Goal: Task Accomplishment & Management: Use online tool/utility

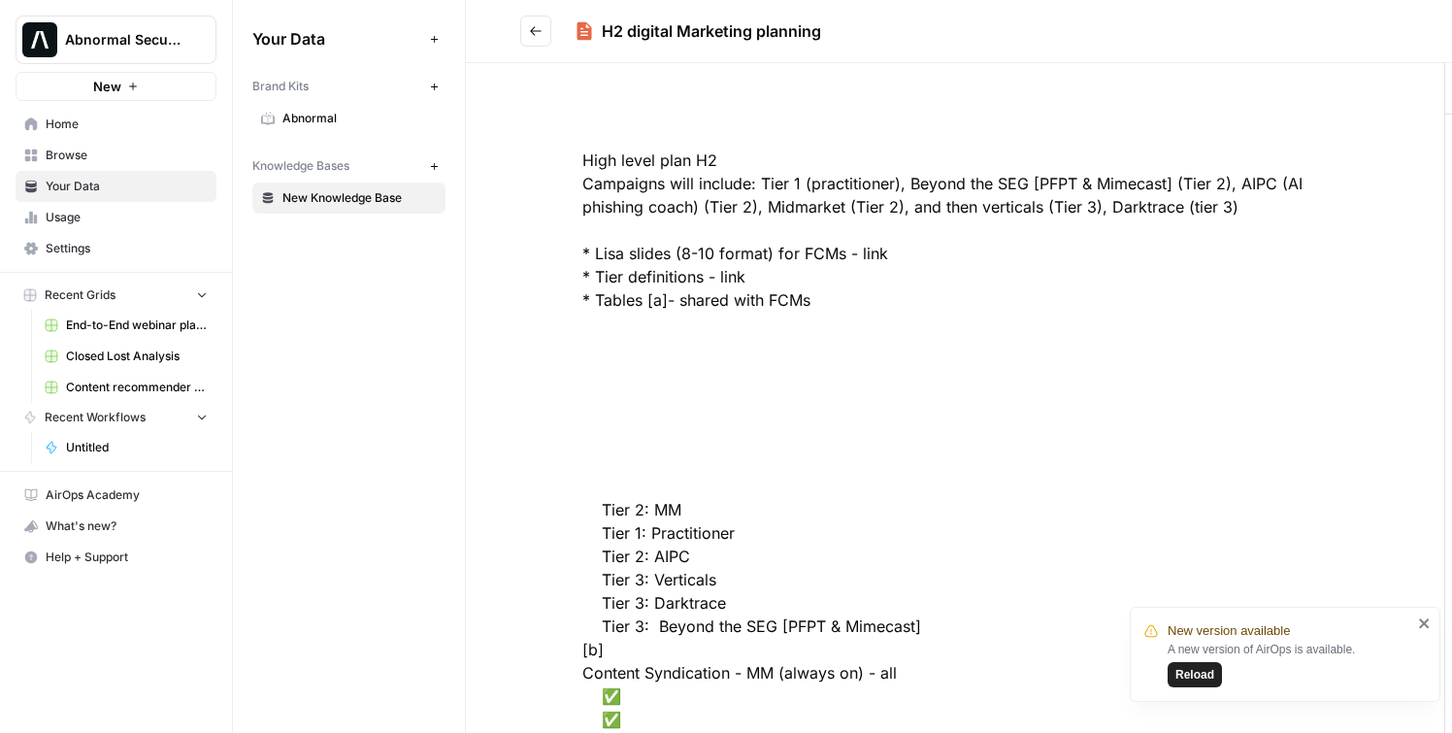
click at [1200, 684] on button "Reload" at bounding box center [1194, 674] width 54 height 25
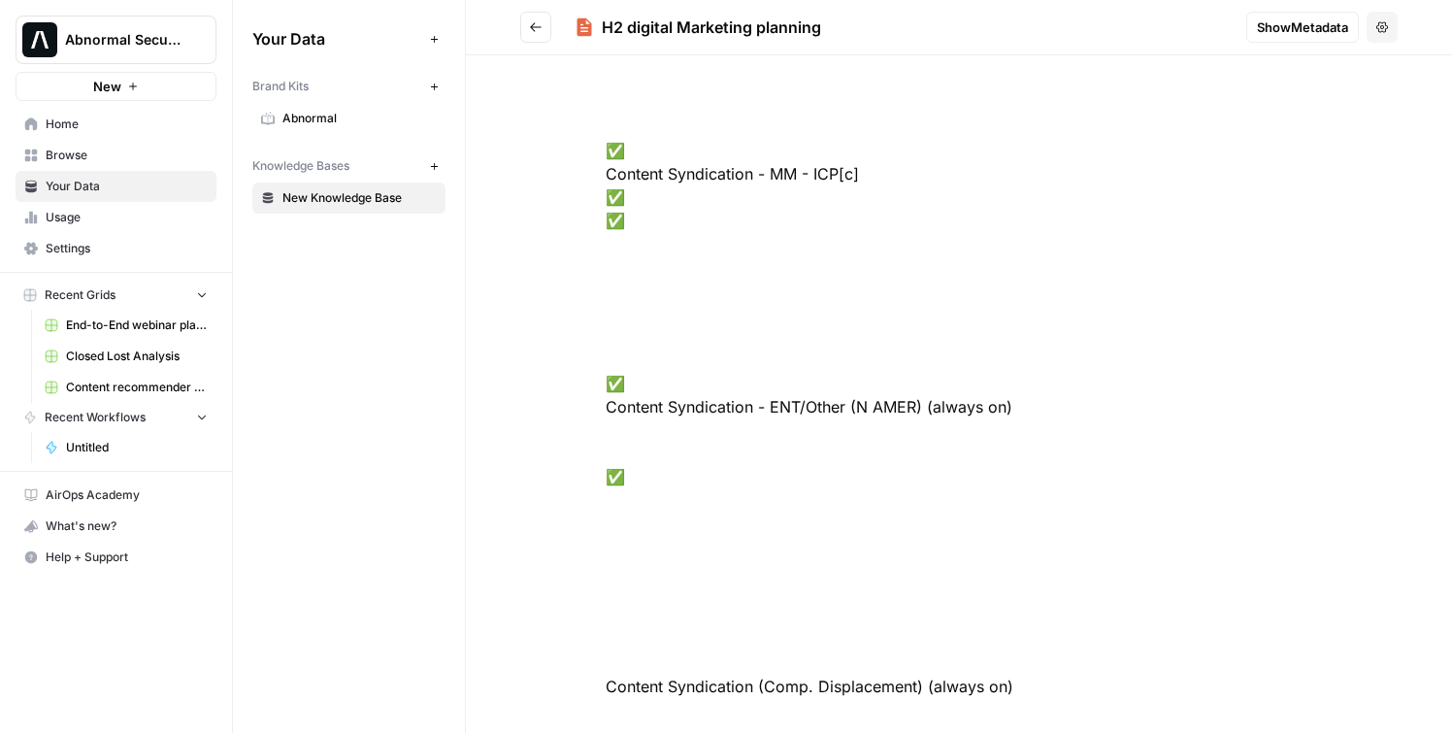
scroll to position [735, 0]
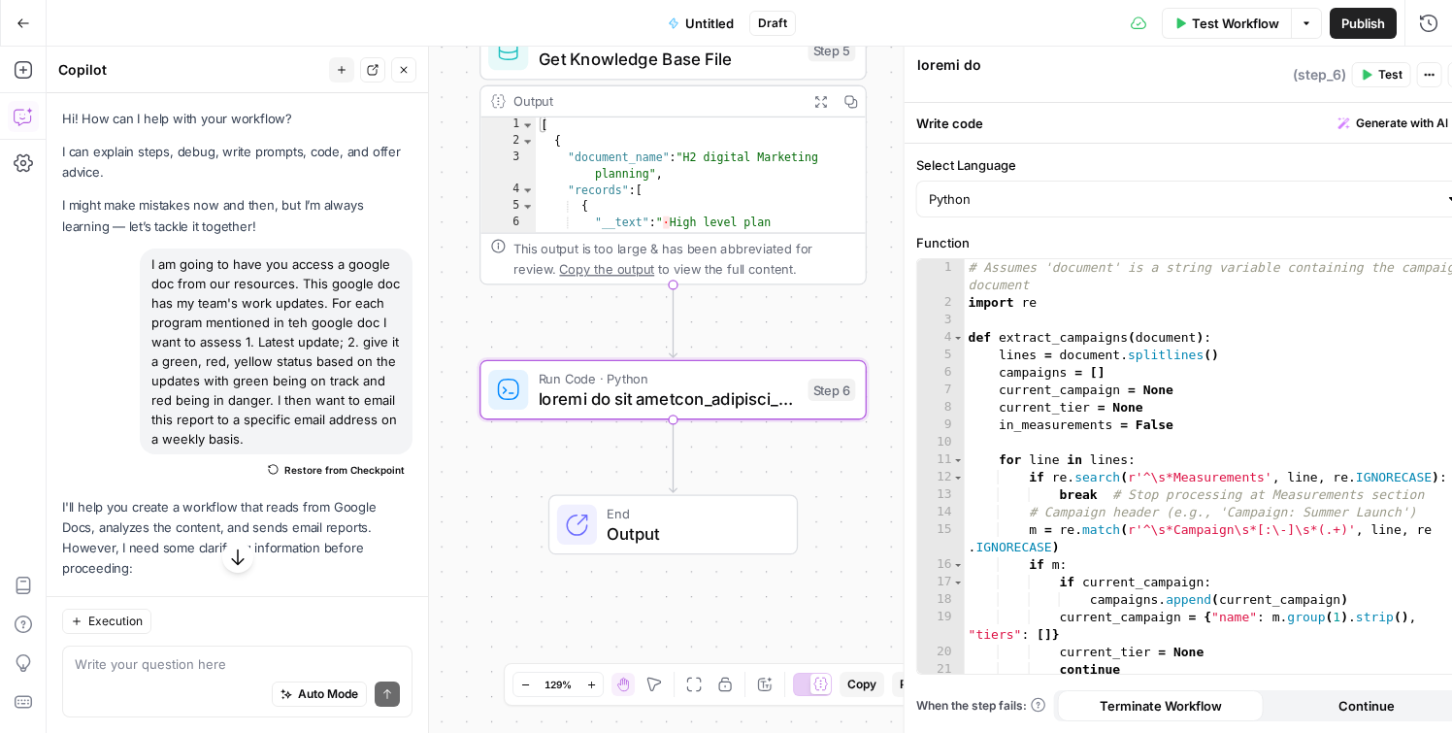
scroll to position [4022, 0]
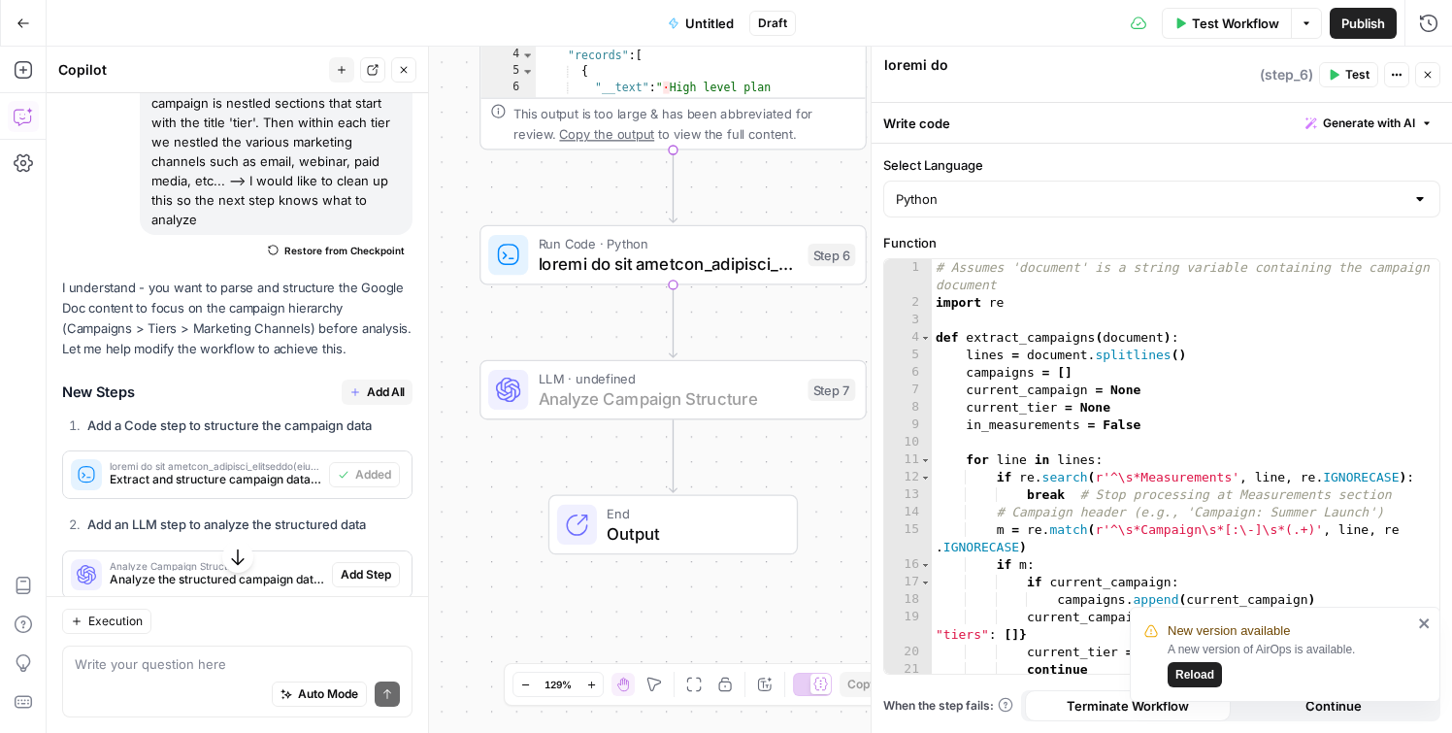
click at [370, 566] on span "Add Step" at bounding box center [366, 574] width 50 height 17
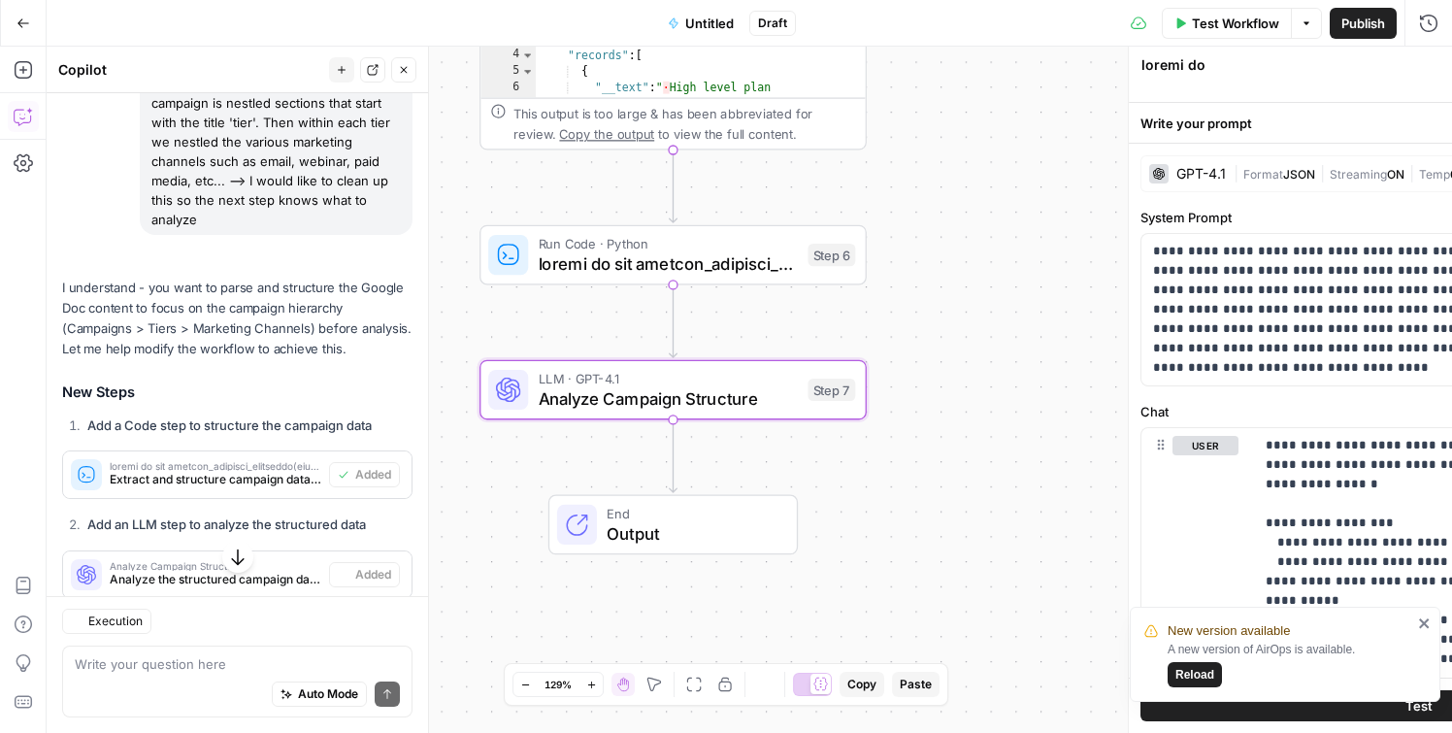
type textarea "Analyze Campaign Structure"
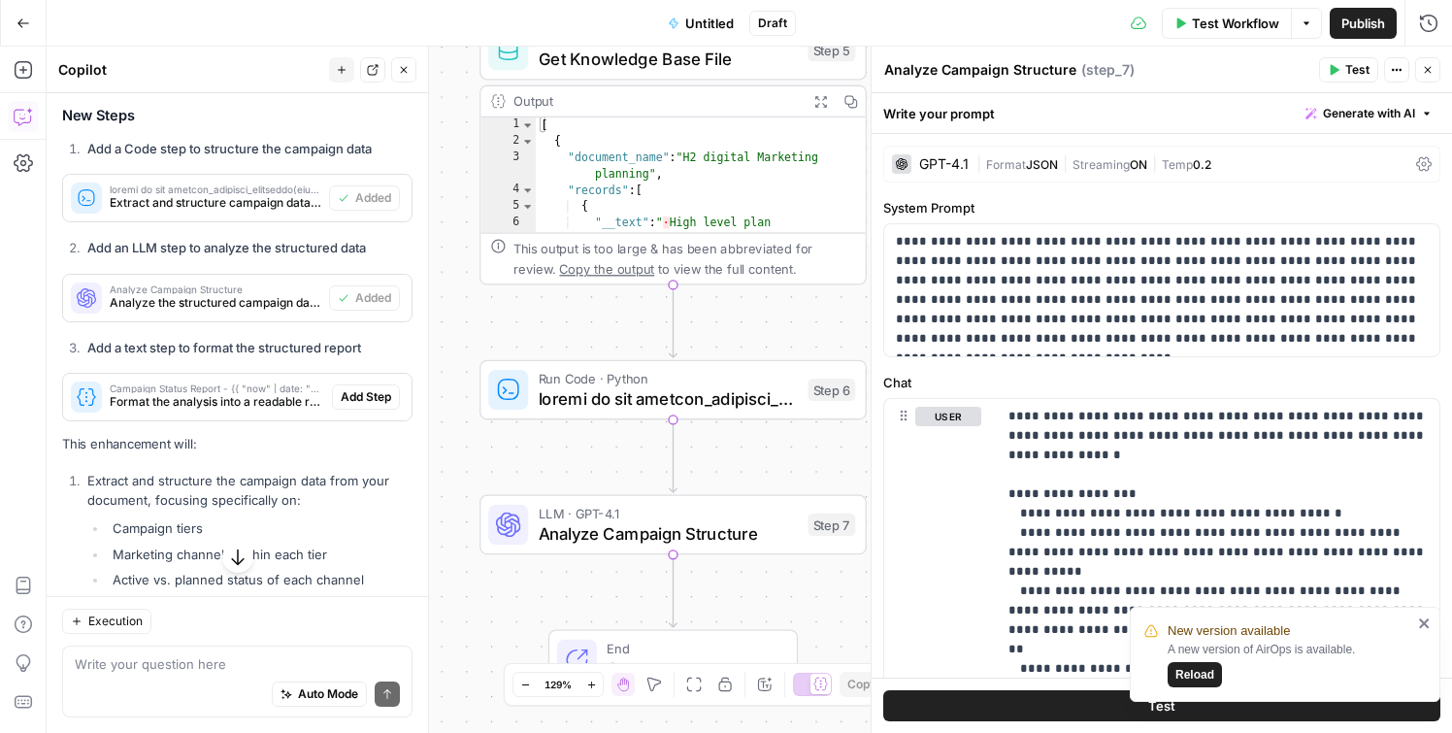
scroll to position [4300, 0]
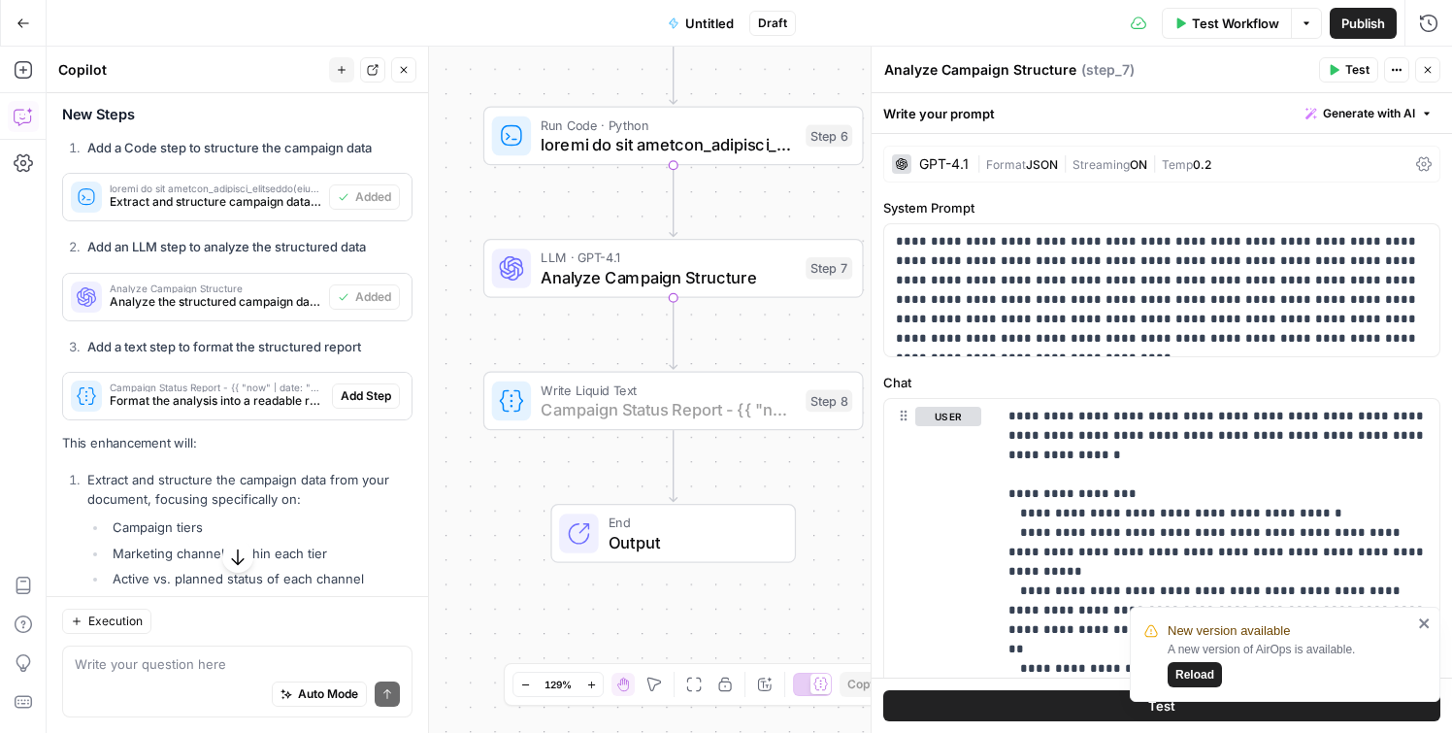
click at [364, 387] on span "Add Step" at bounding box center [366, 395] width 50 height 17
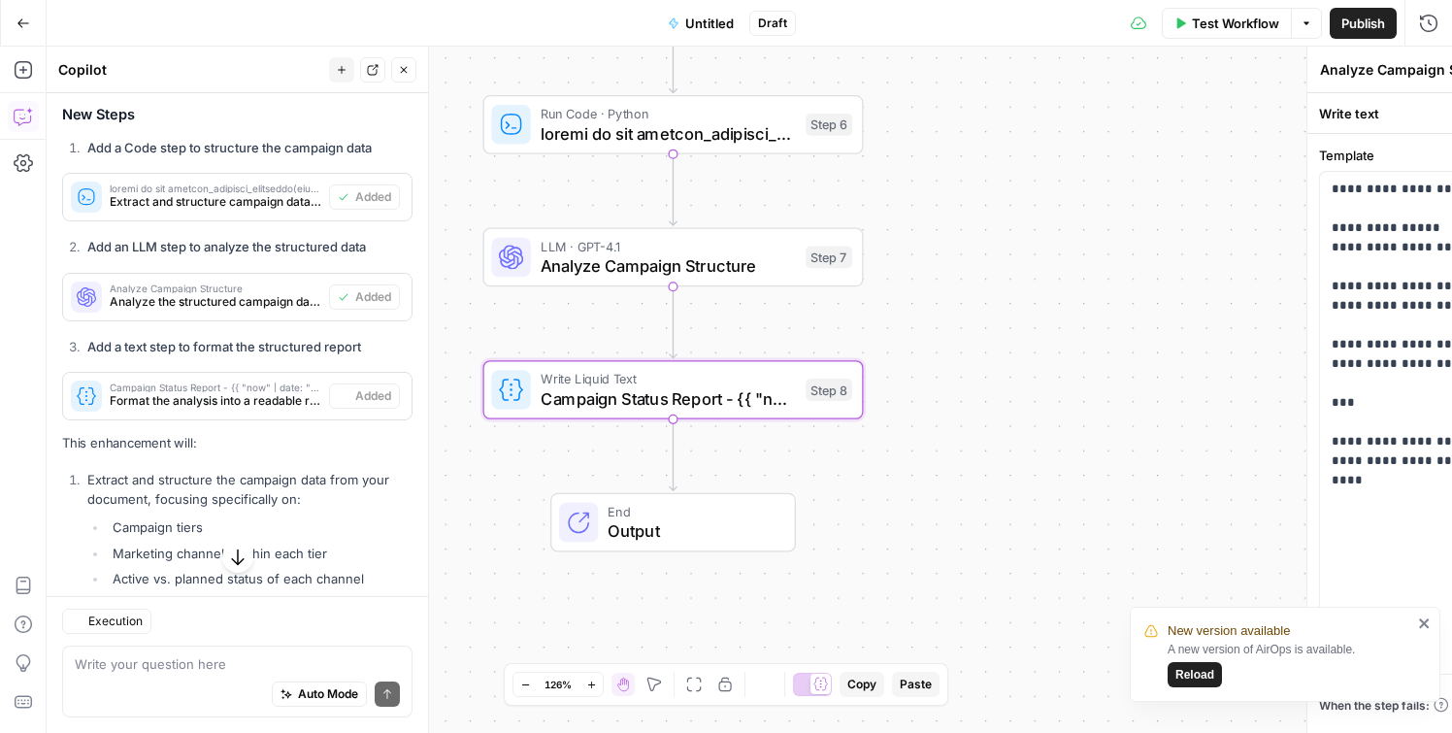
type textarea "Campaign Status Report - {{ "now" | date: "%B %d, %Y" }} {% assign tiers = step…"
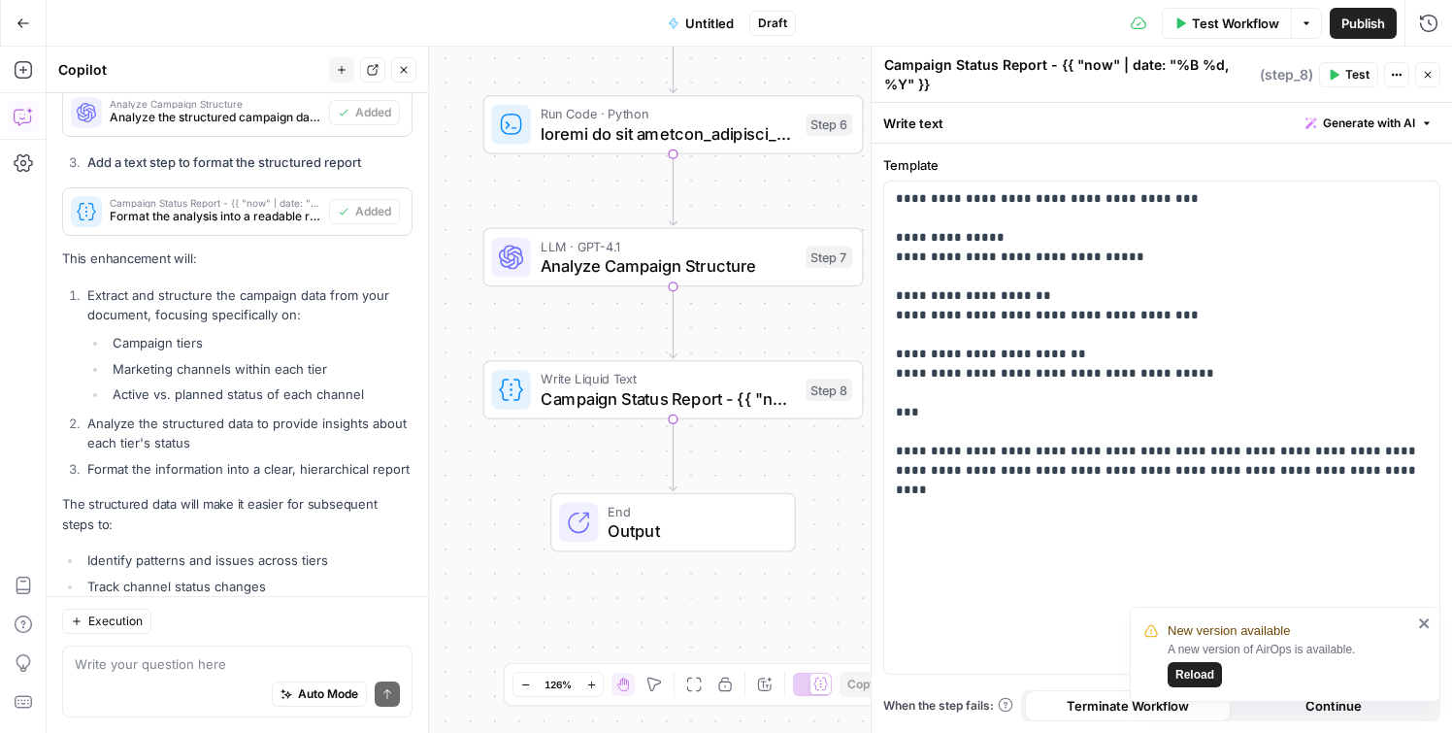
scroll to position [4570, 0]
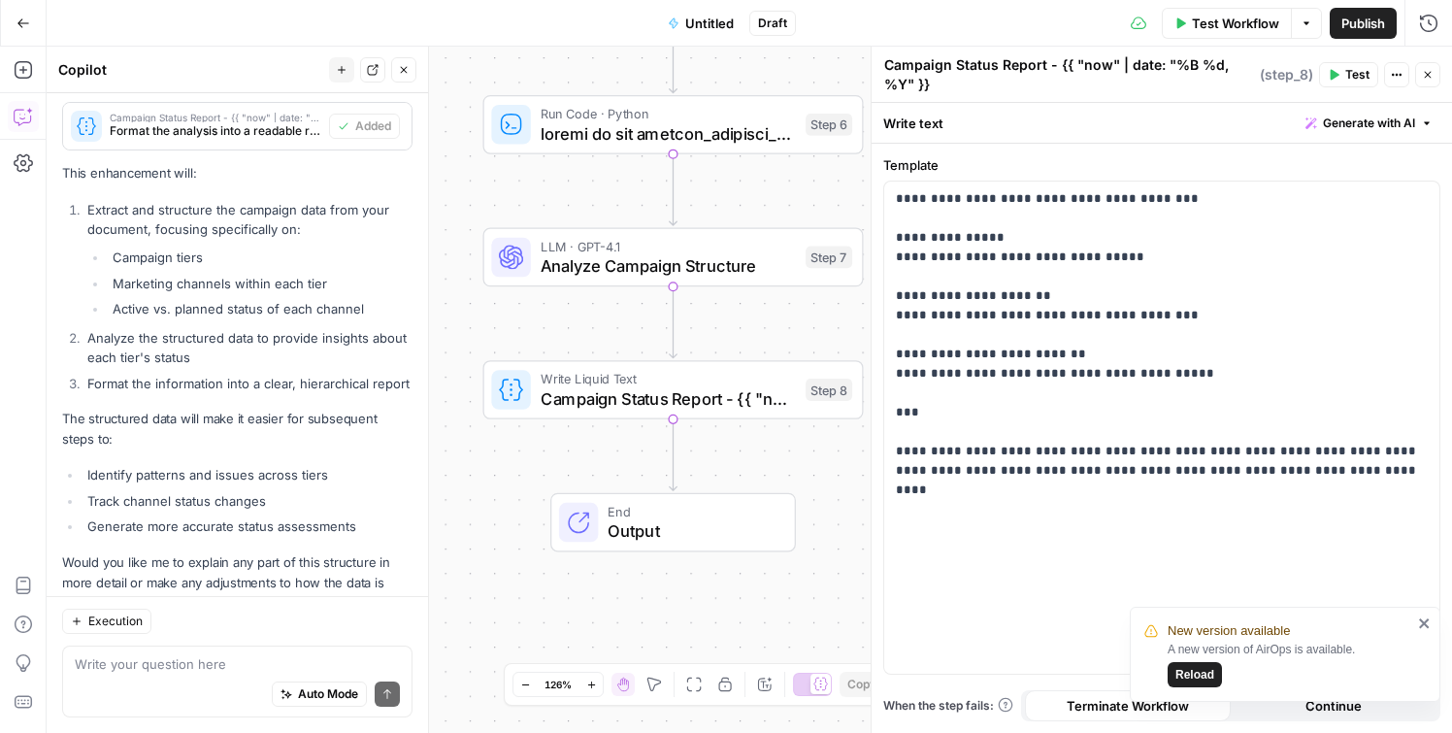
click at [1209, 675] on span "Reload" at bounding box center [1194, 674] width 39 height 17
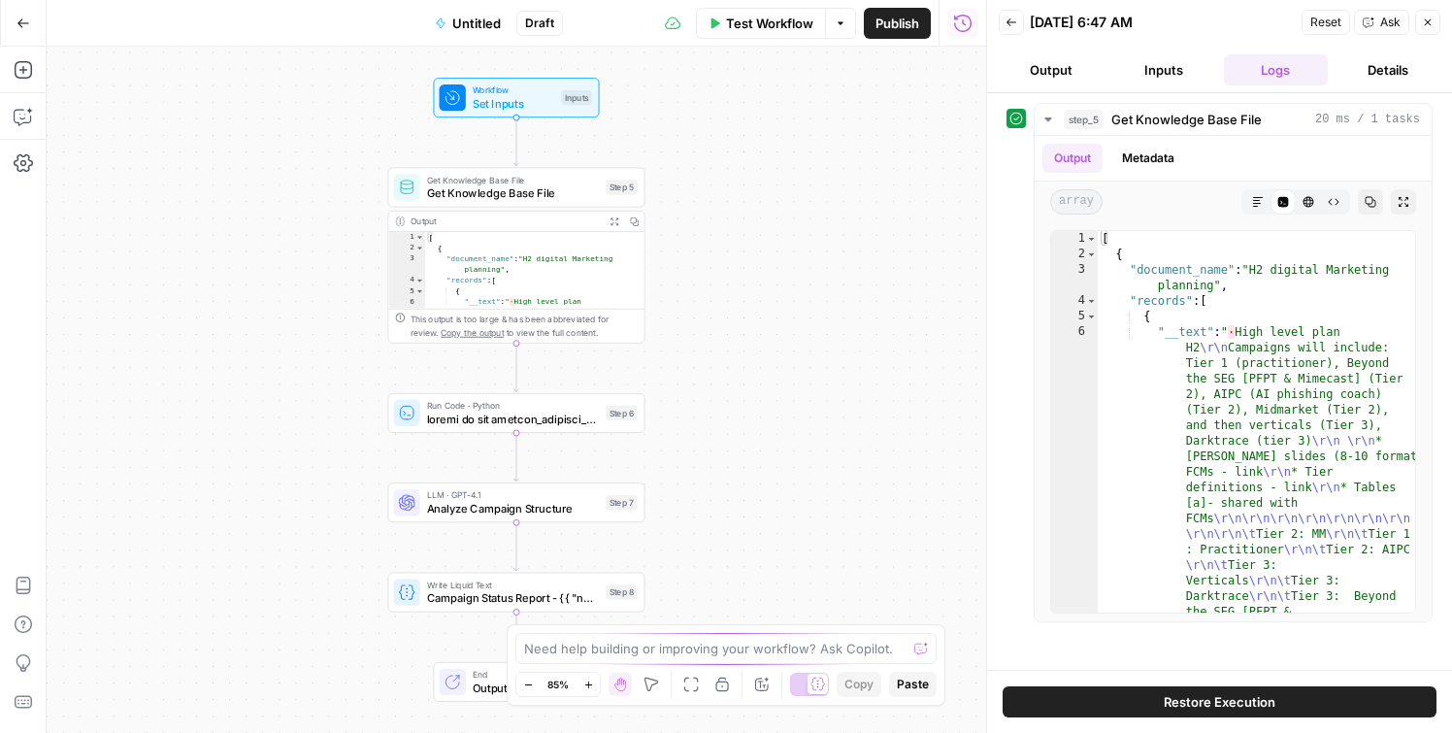
click at [1428, 16] on icon "button" at bounding box center [1428, 22] width 12 height 12
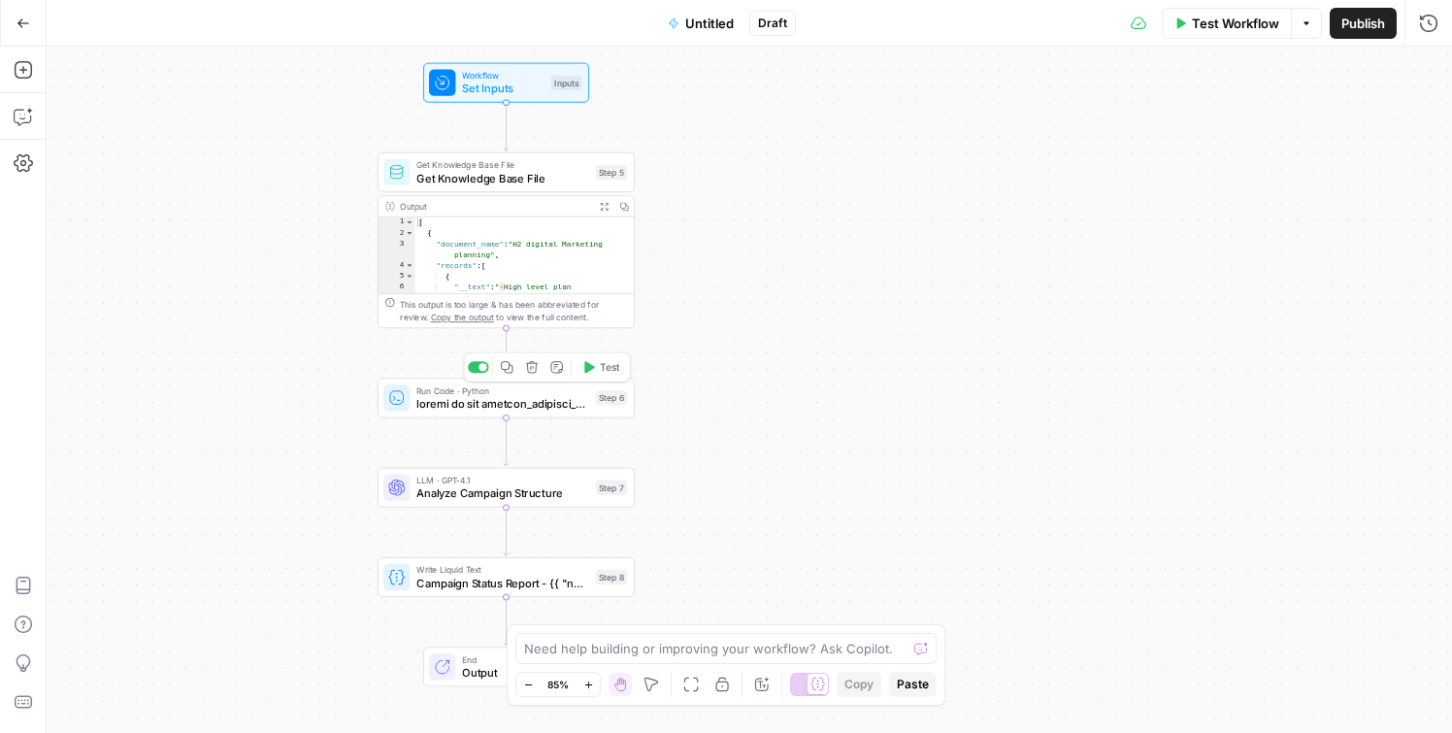
click at [585, 366] on icon "button" at bounding box center [589, 367] width 10 height 12
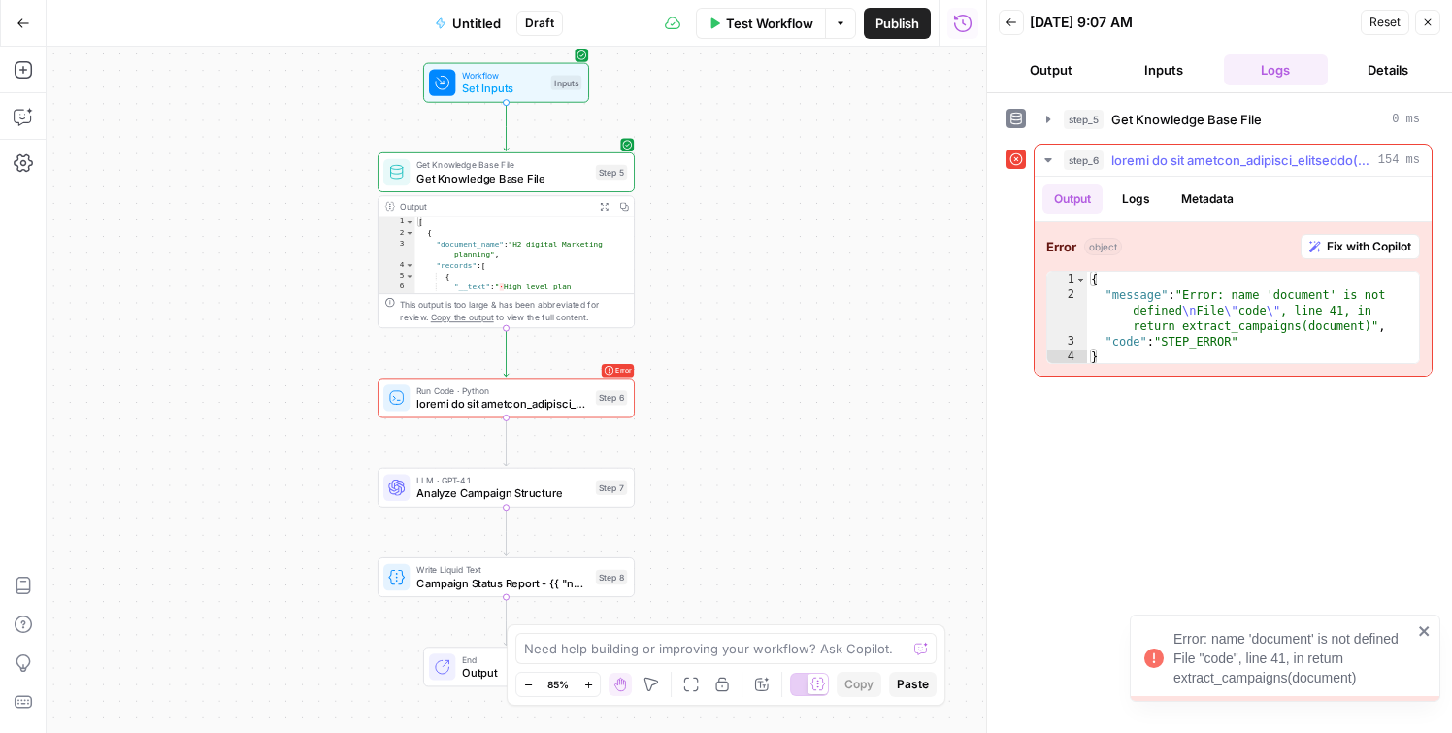
click at [1341, 246] on span "Fix with Copilot" at bounding box center [1369, 246] width 84 height 17
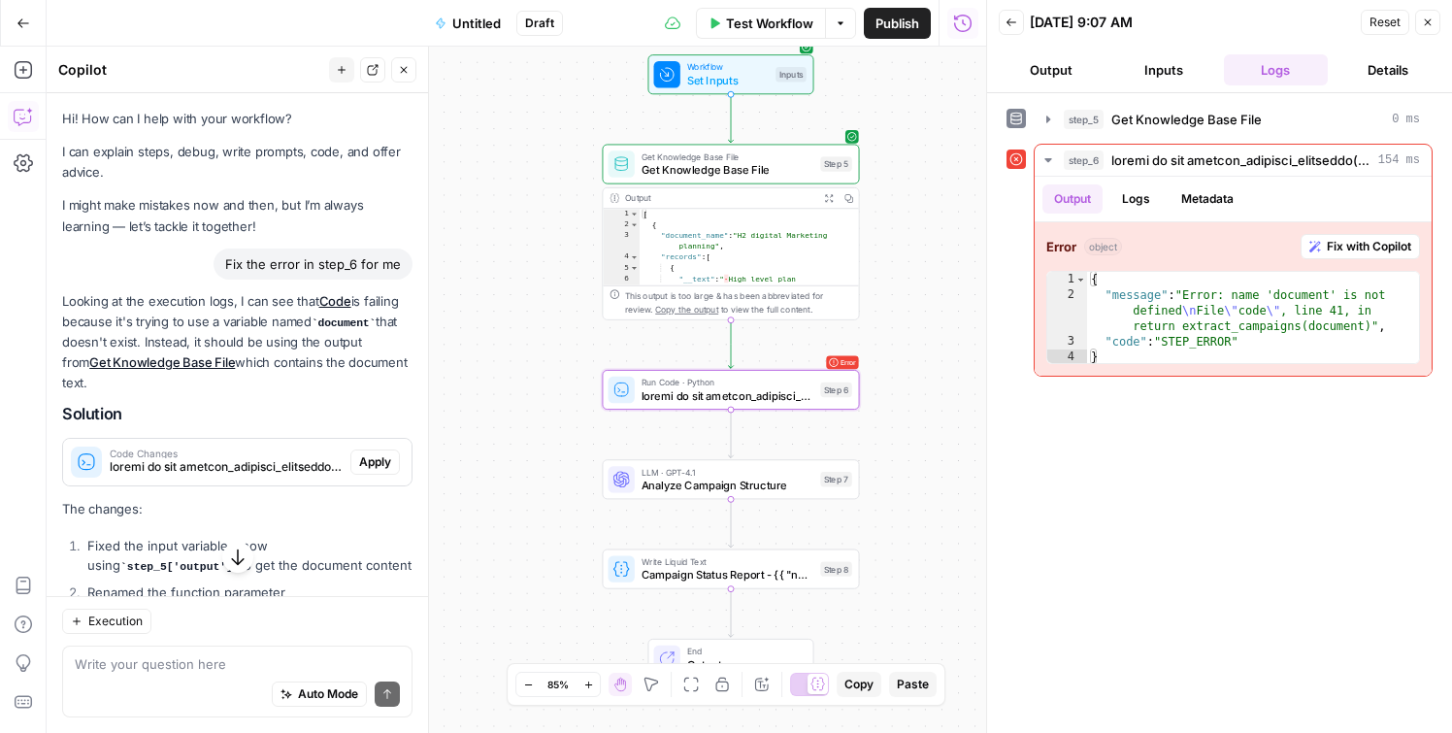
click at [371, 453] on span "Apply" at bounding box center [375, 461] width 32 height 17
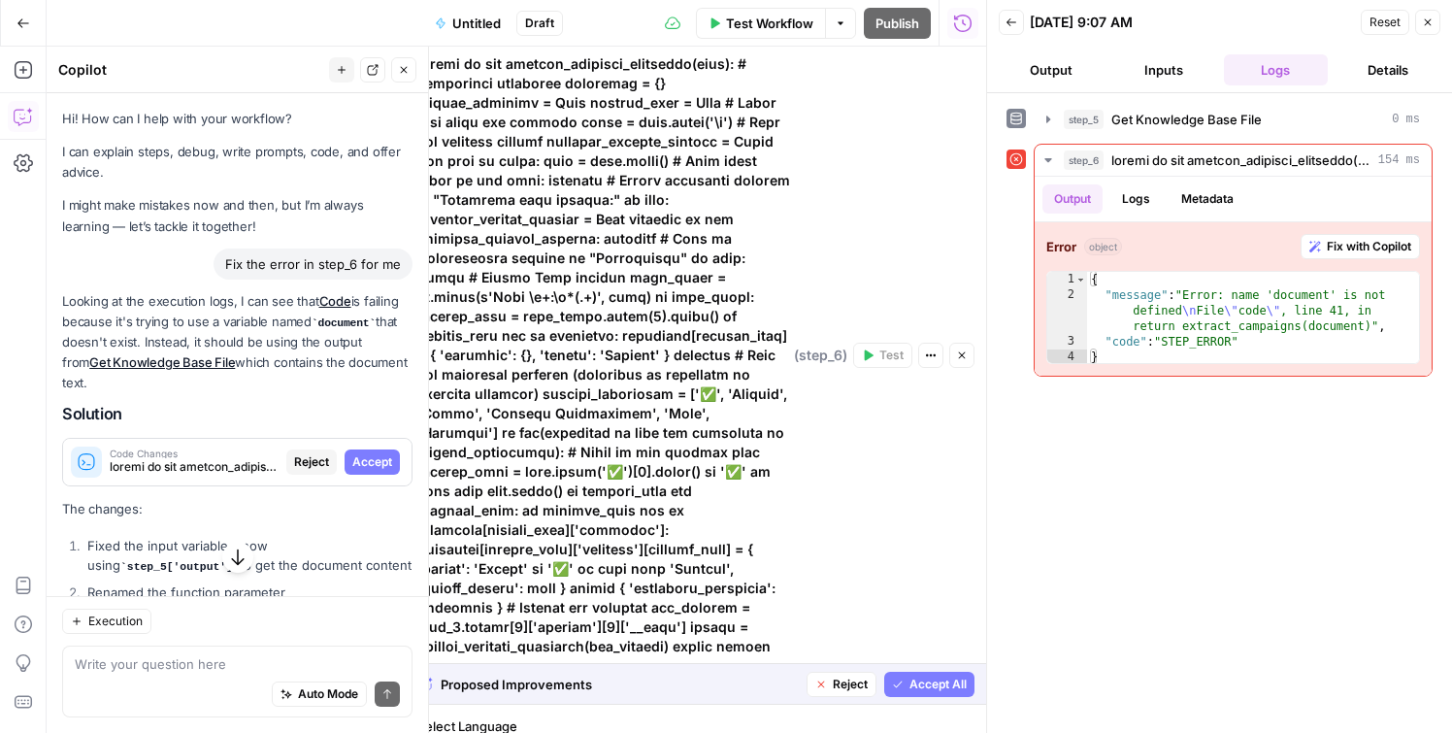
click at [365, 453] on span "Accept" at bounding box center [372, 461] width 40 height 17
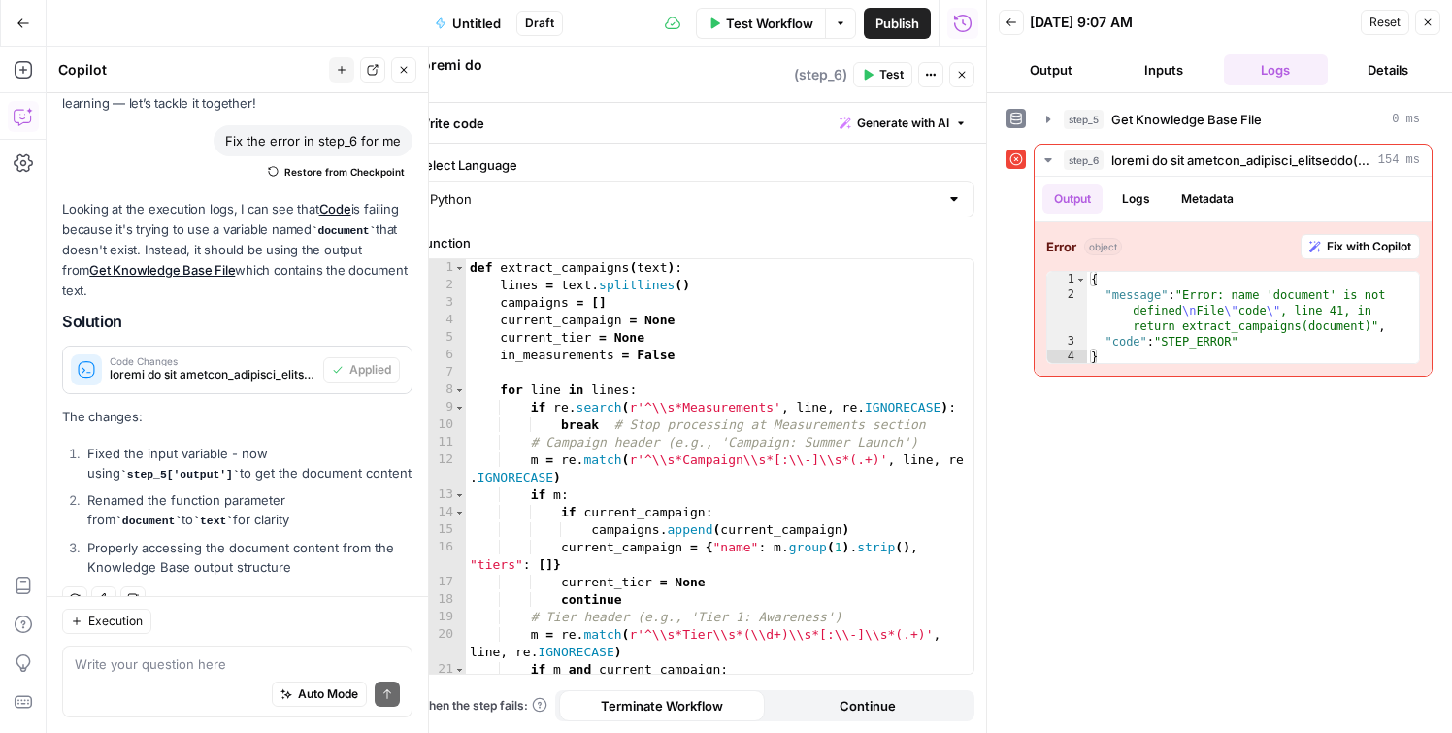
scroll to position [133, 0]
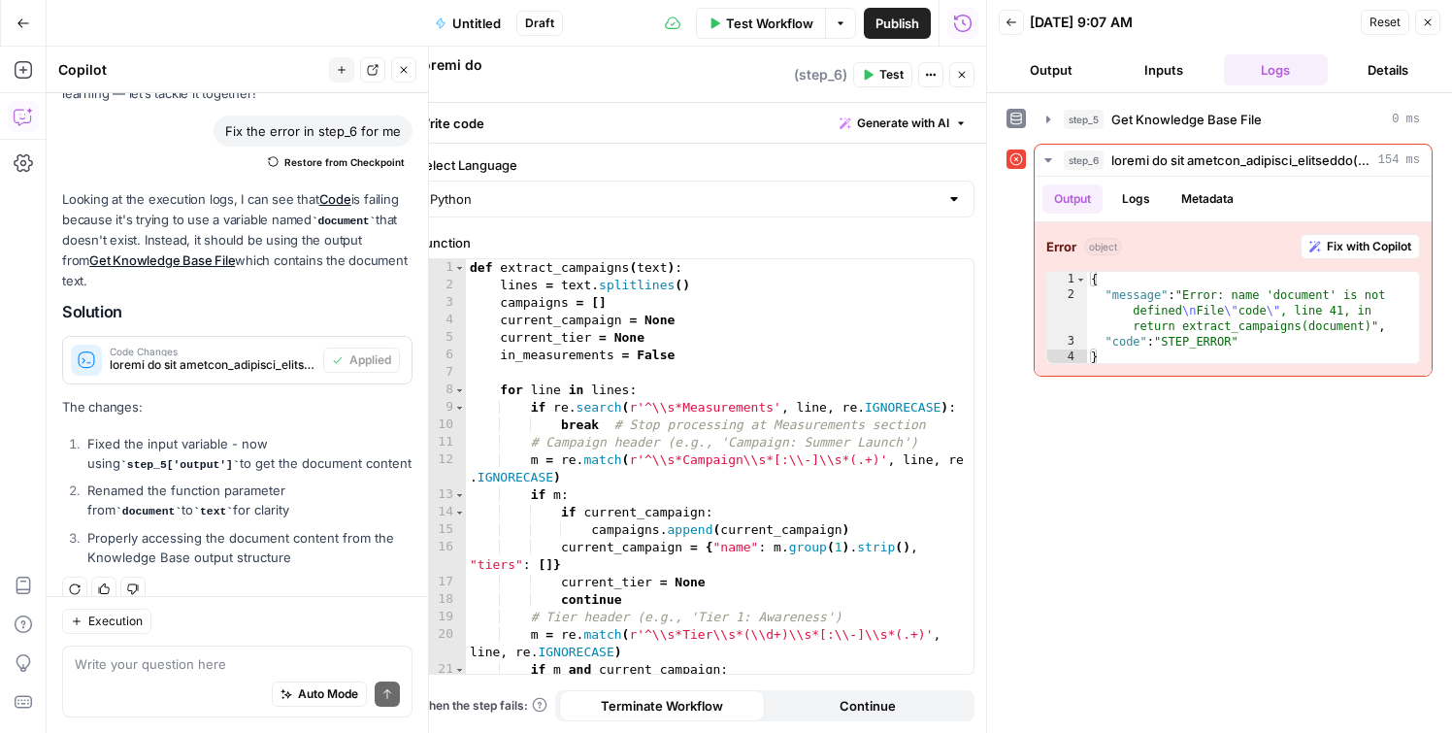
click at [1429, 28] on button "Close" at bounding box center [1427, 22] width 25 height 25
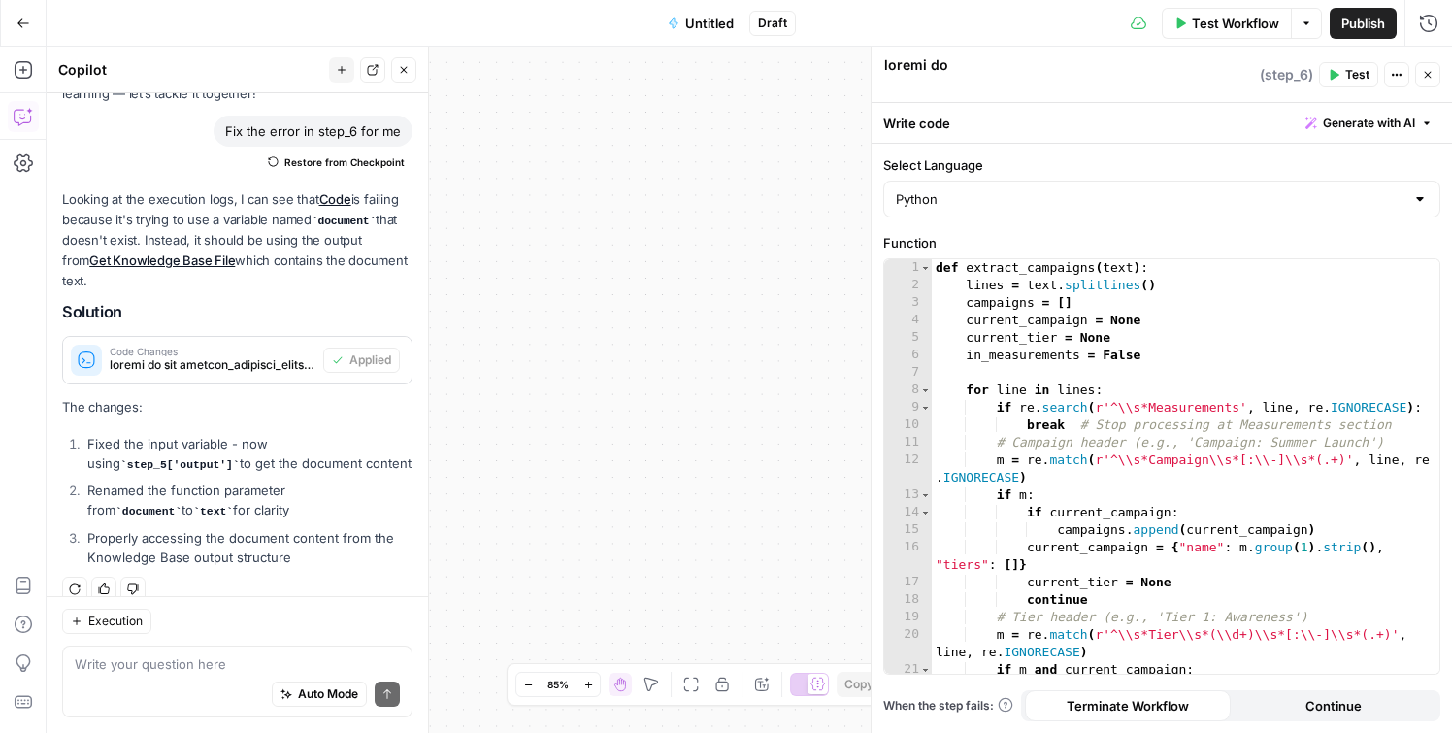
click at [403, 74] on icon "button" at bounding box center [404, 70] width 12 height 12
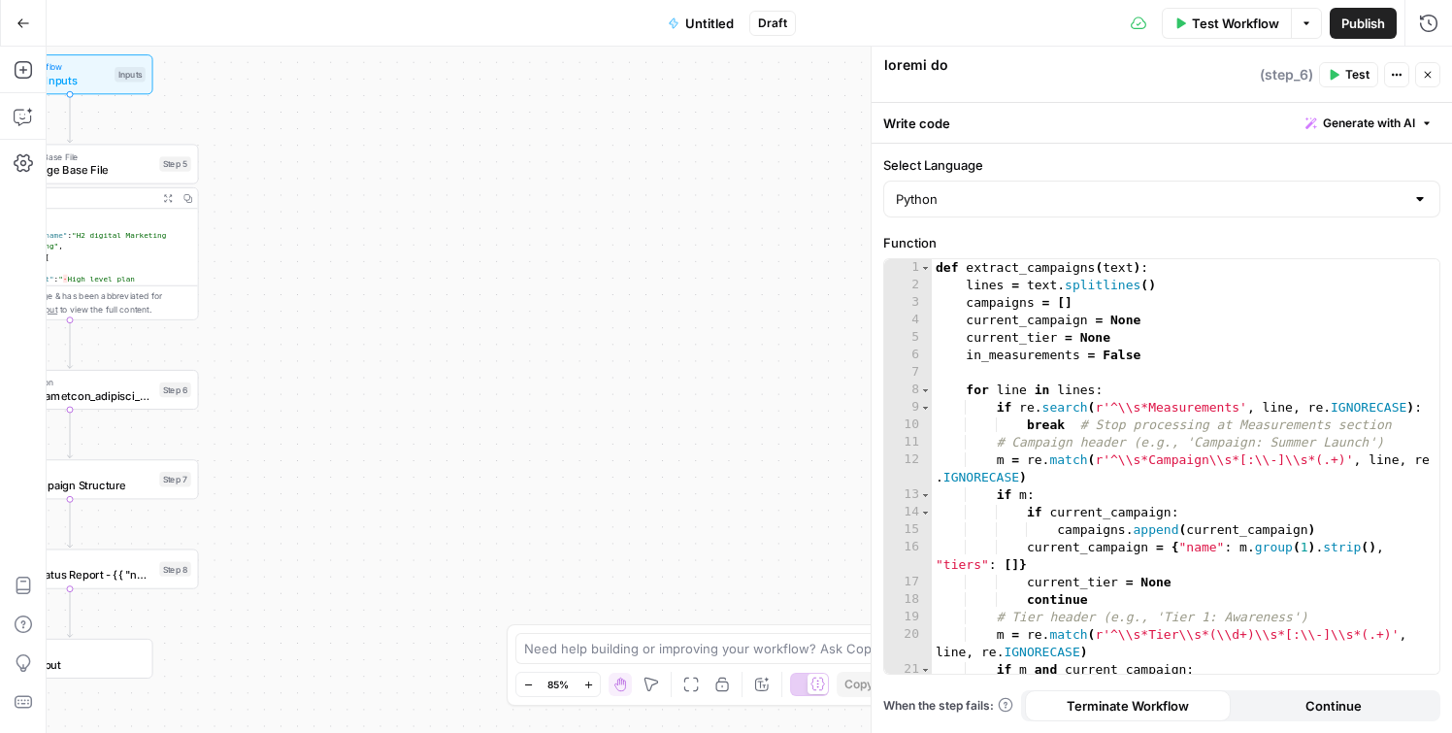
click at [1420, 80] on button "Close" at bounding box center [1427, 74] width 25 height 25
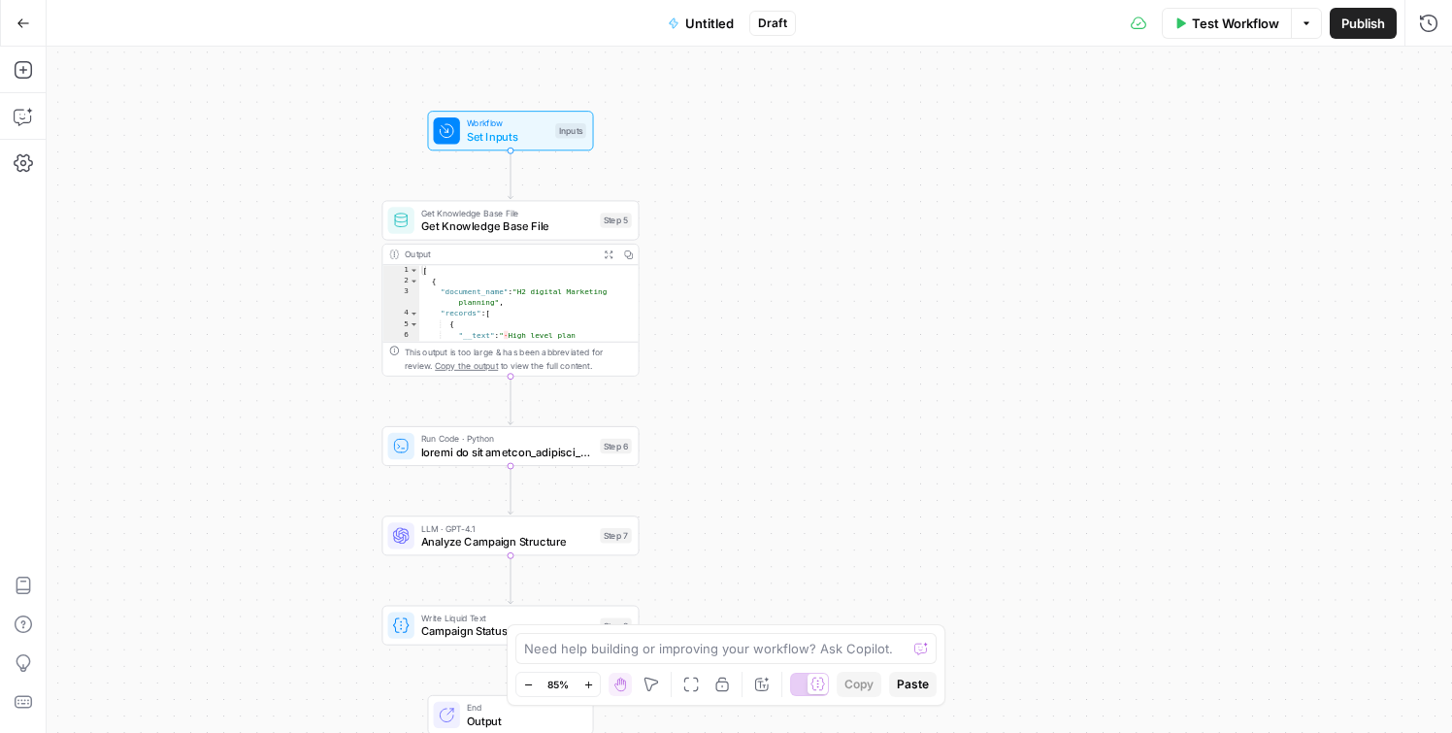
drag, startPoint x: 576, startPoint y: 394, endPoint x: 939, endPoint y: 470, distance: 370.7
click at [939, 470] on div "Workflow Set Inputs Inputs Get Knowledge Base File Get Knowledge Base File Step…" at bounding box center [749, 390] width 1405 height 686
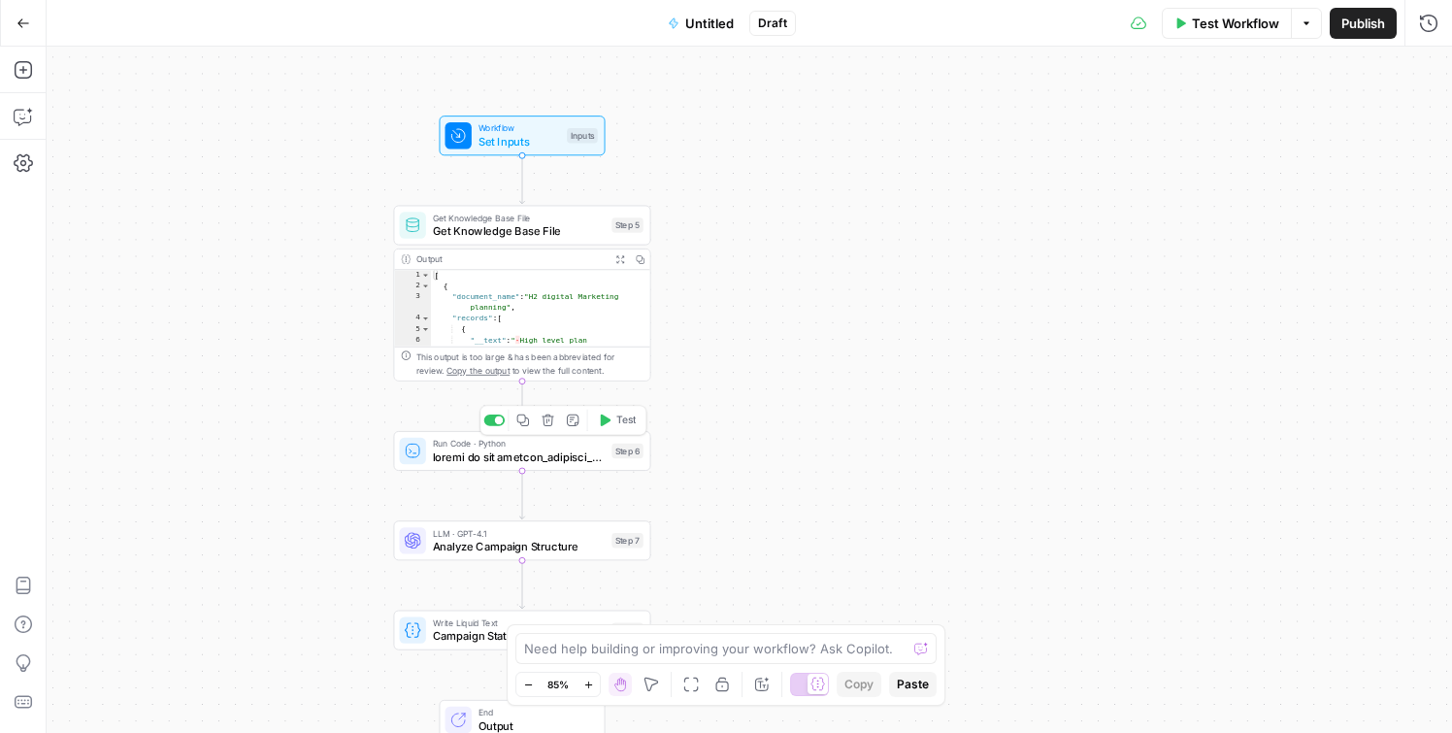
click at [604, 422] on icon "button" at bounding box center [606, 420] width 10 height 12
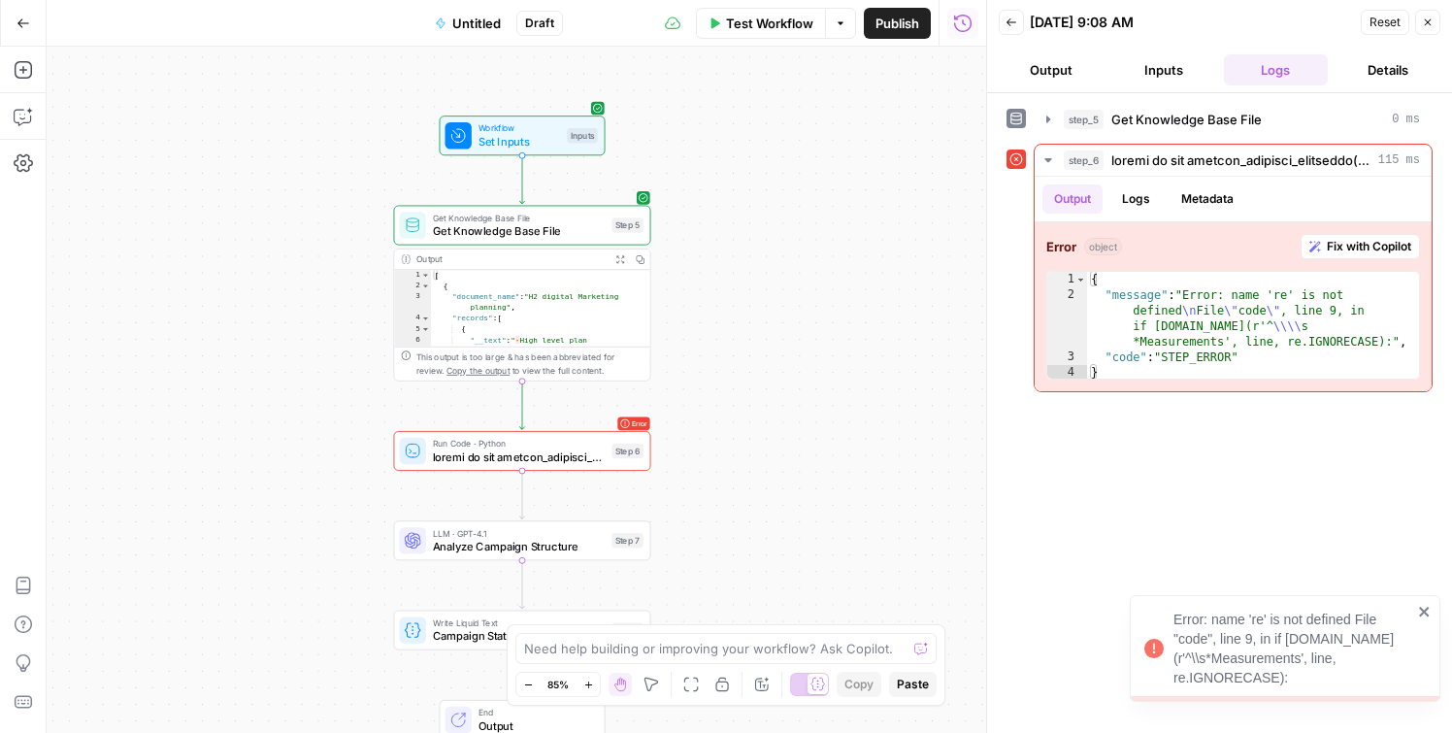
click at [862, 525] on div "Workflow Set Inputs Inputs Get Knowledge Base File Get Knowledge Base File Step…" at bounding box center [516, 390] width 939 height 686
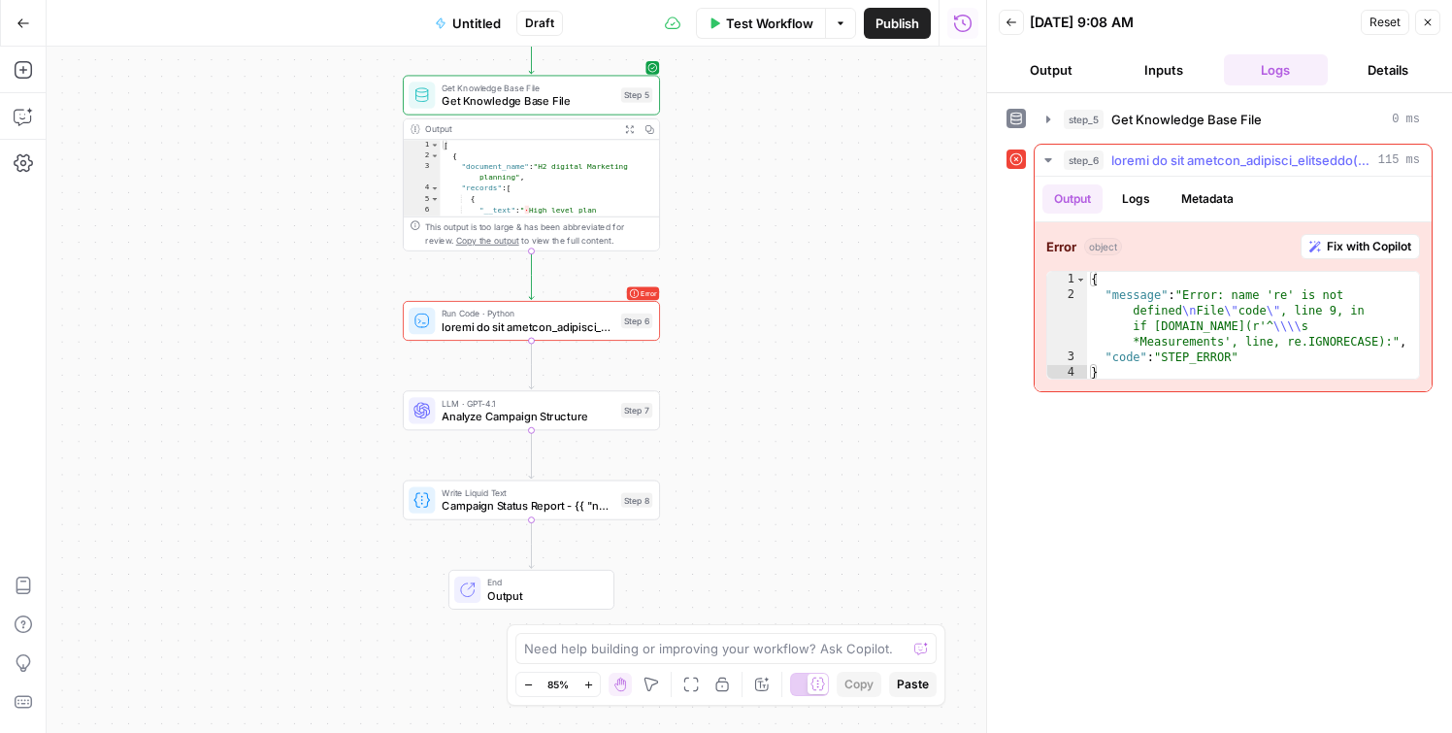
click at [1389, 246] on span "Fix with Copilot" at bounding box center [1369, 246] width 84 height 17
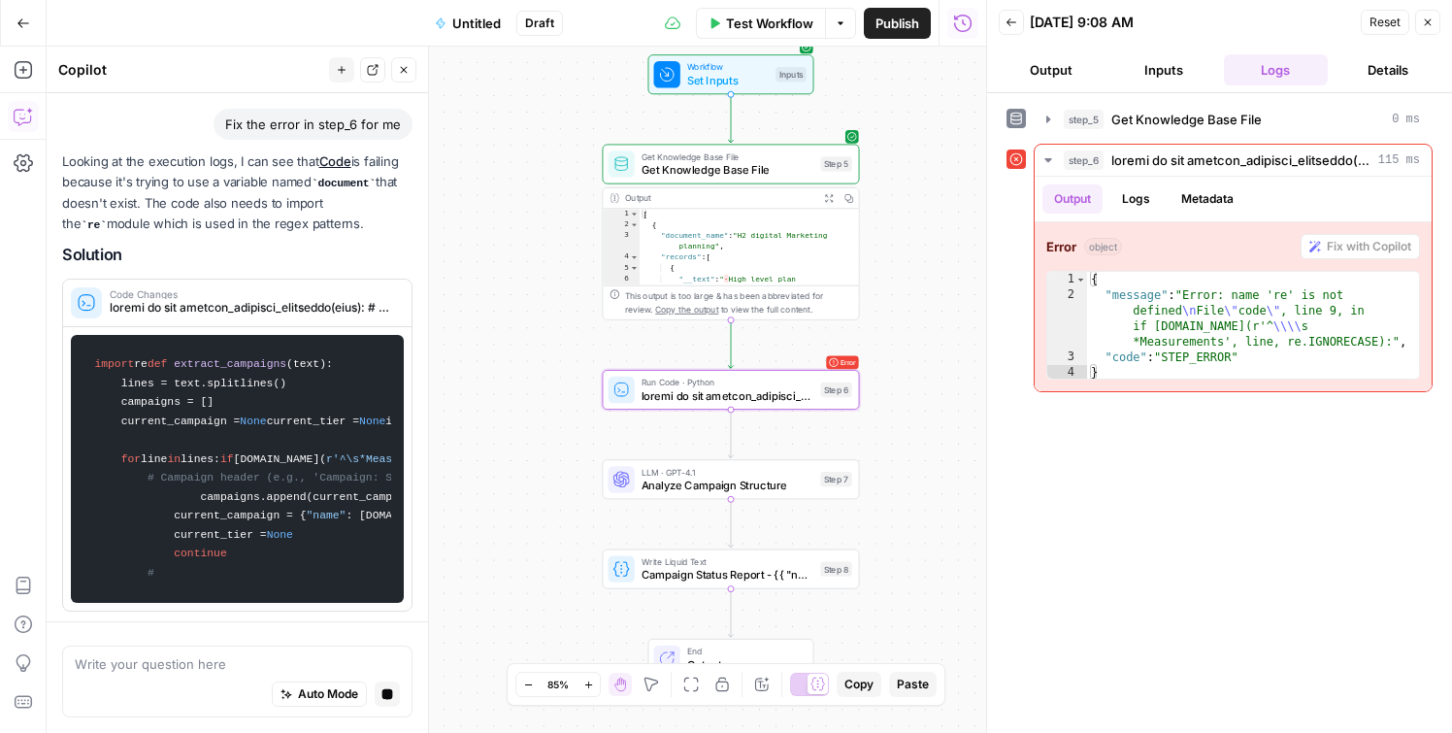
scroll to position [497, 0]
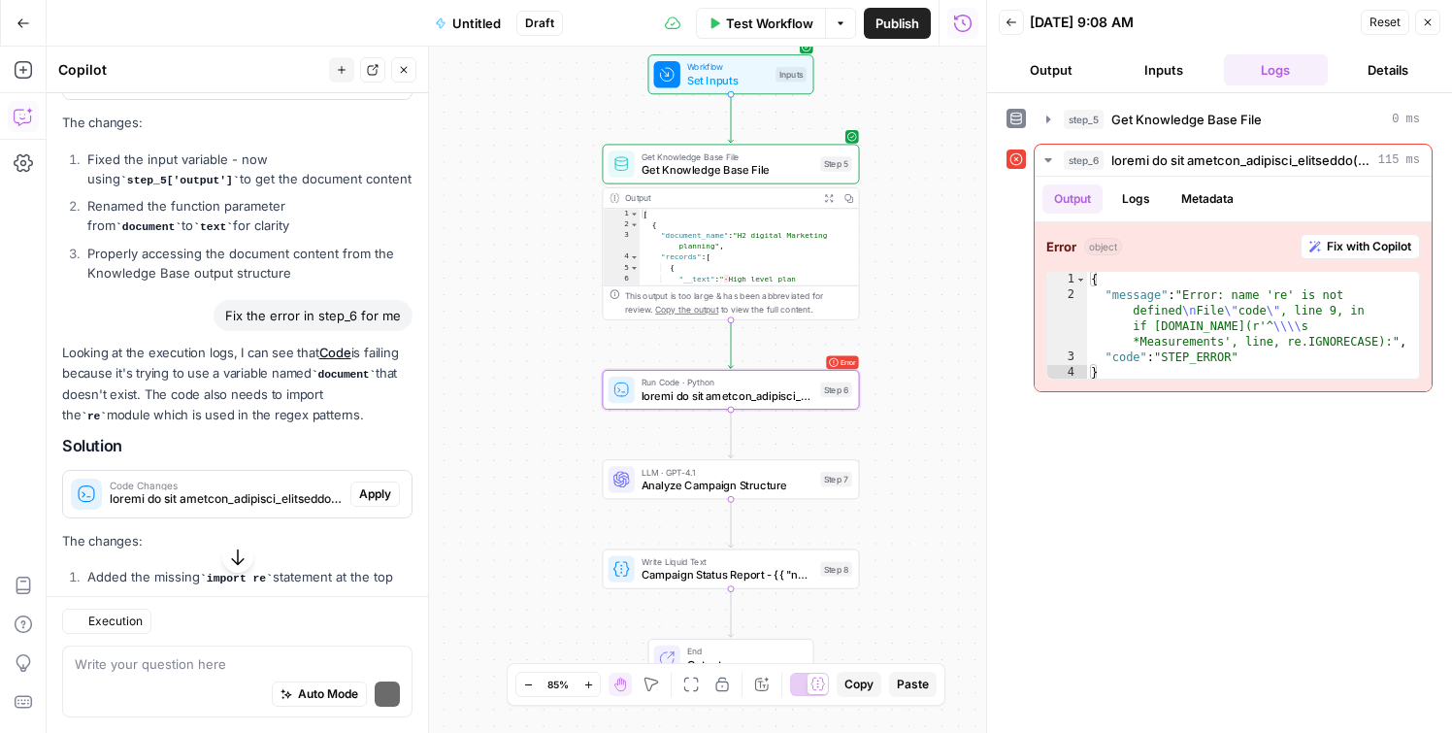
click at [379, 485] on span "Apply" at bounding box center [375, 493] width 32 height 17
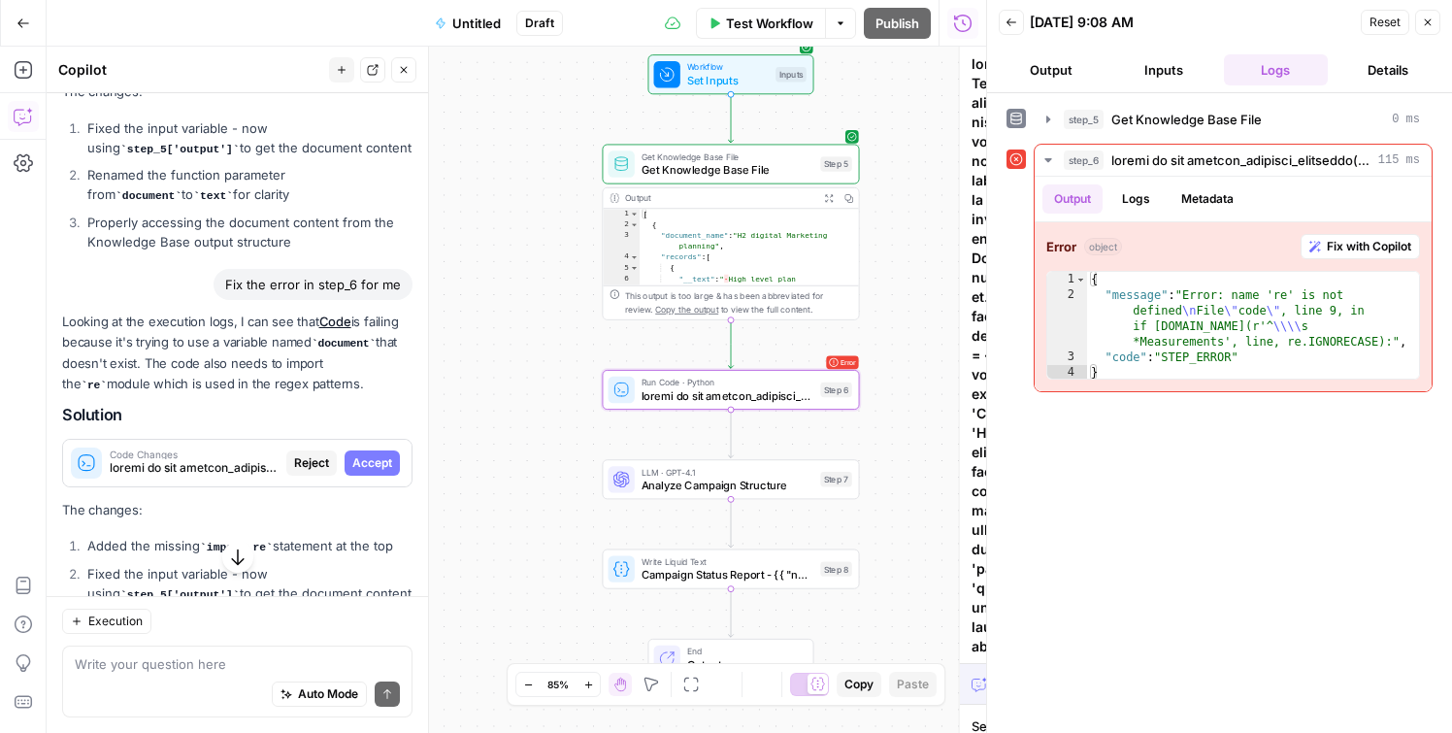
scroll to position [386, 0]
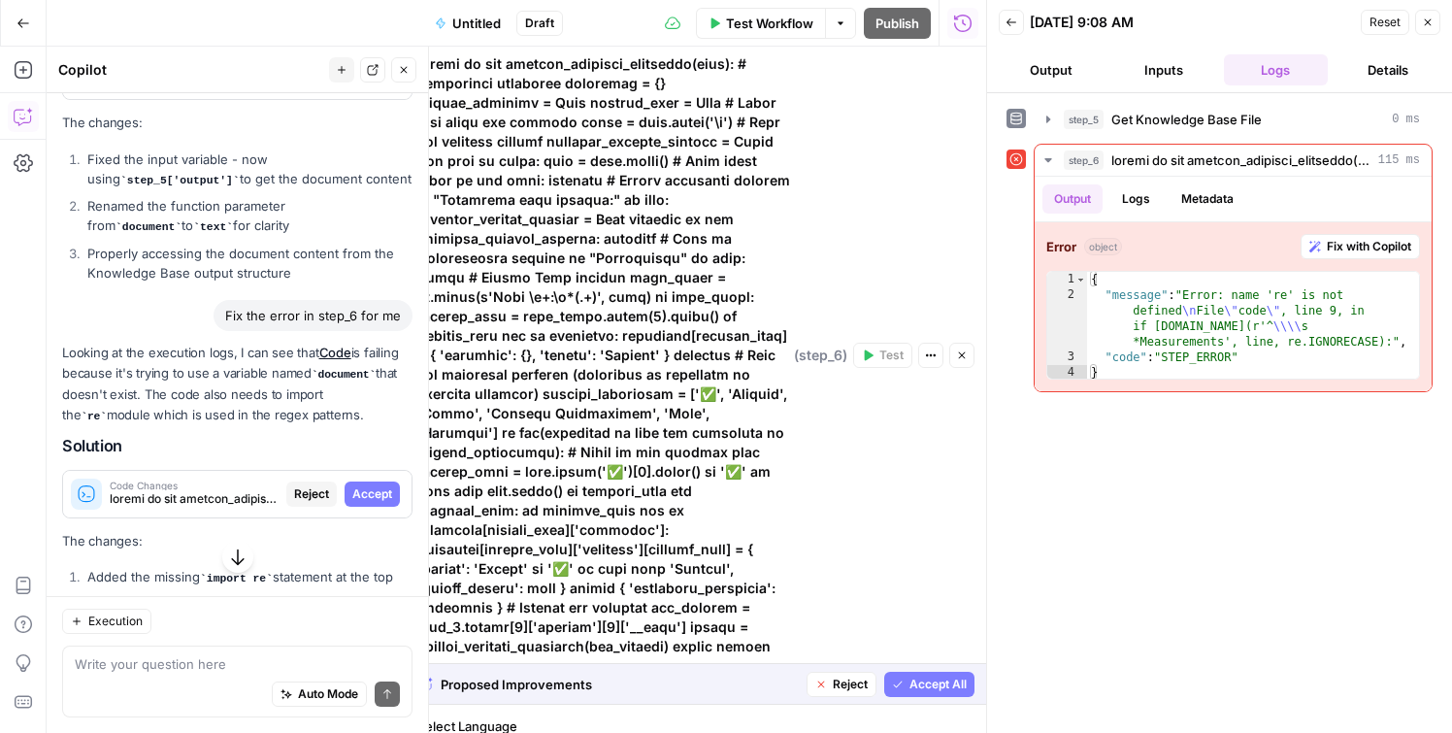
click at [935, 675] on span "Accept All" at bounding box center [937, 683] width 57 height 17
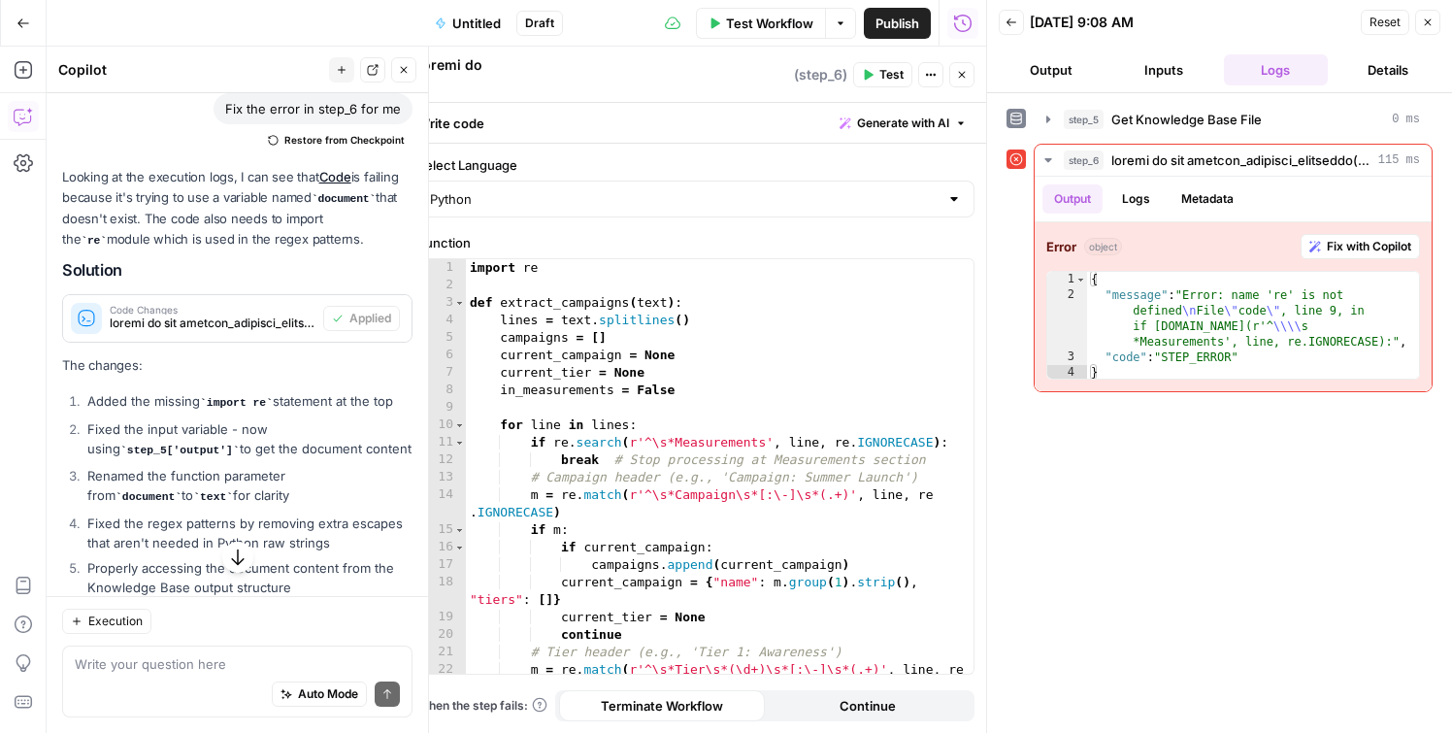
scroll to position [650, 0]
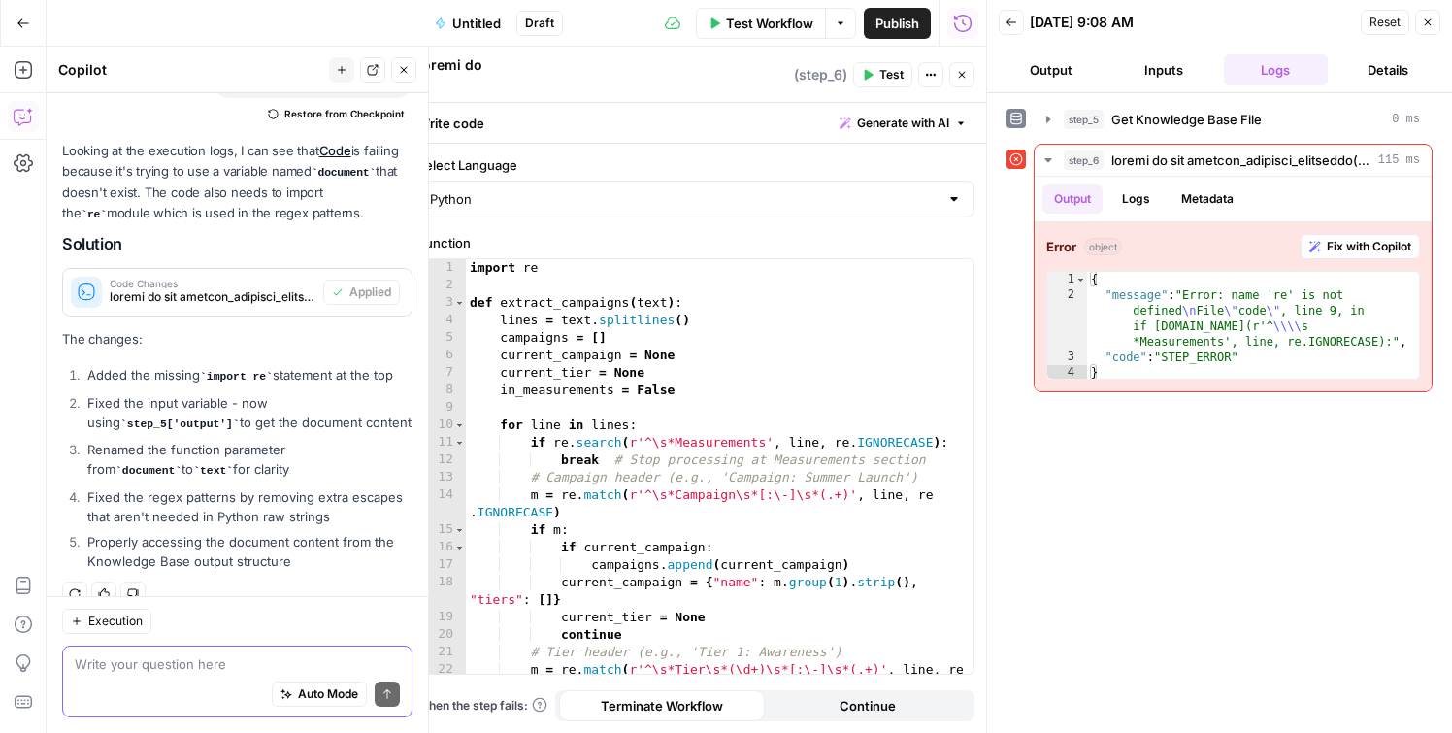
click at [121, 661] on textarea at bounding box center [237, 663] width 325 height 19
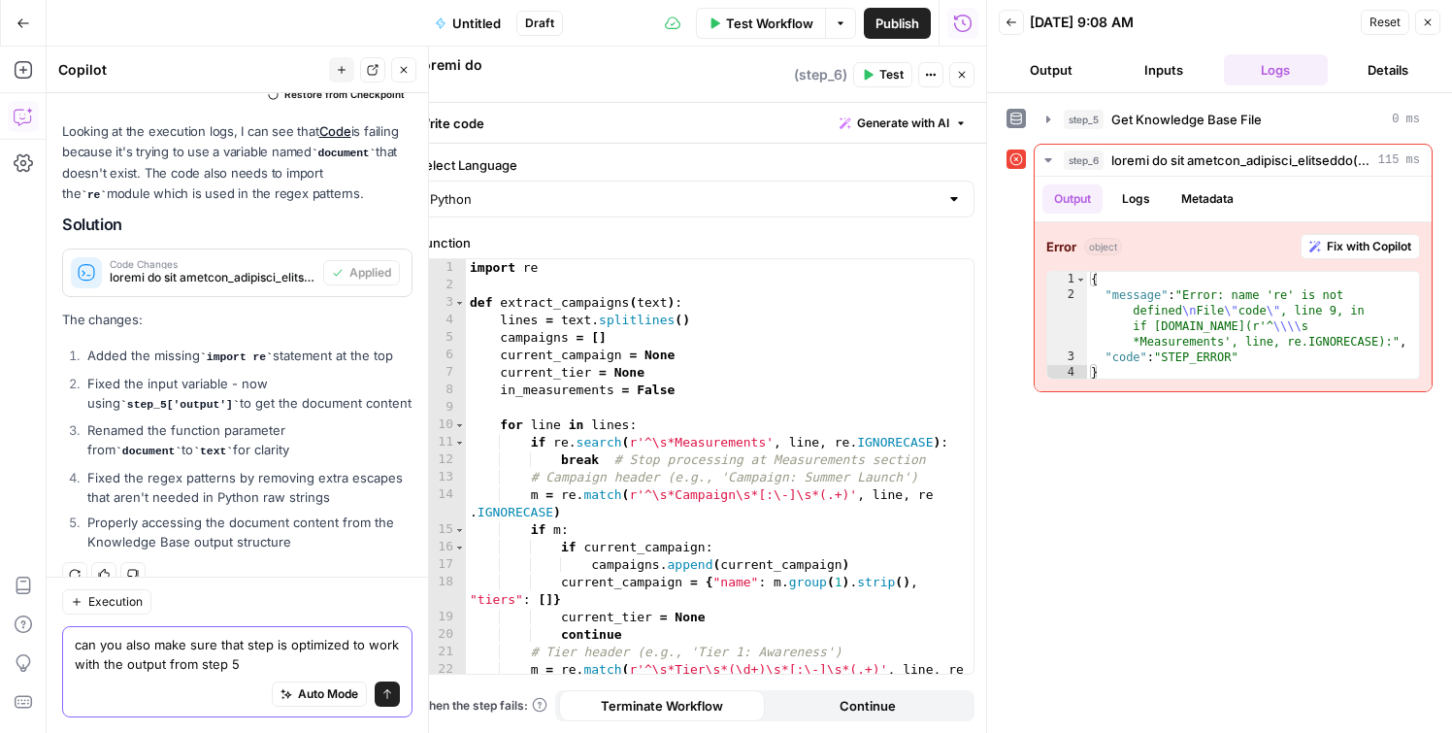
type textarea "can you also make sure that step is optimized to work with the output from step…"
click at [1428, 29] on button "Close" at bounding box center [1427, 22] width 25 height 25
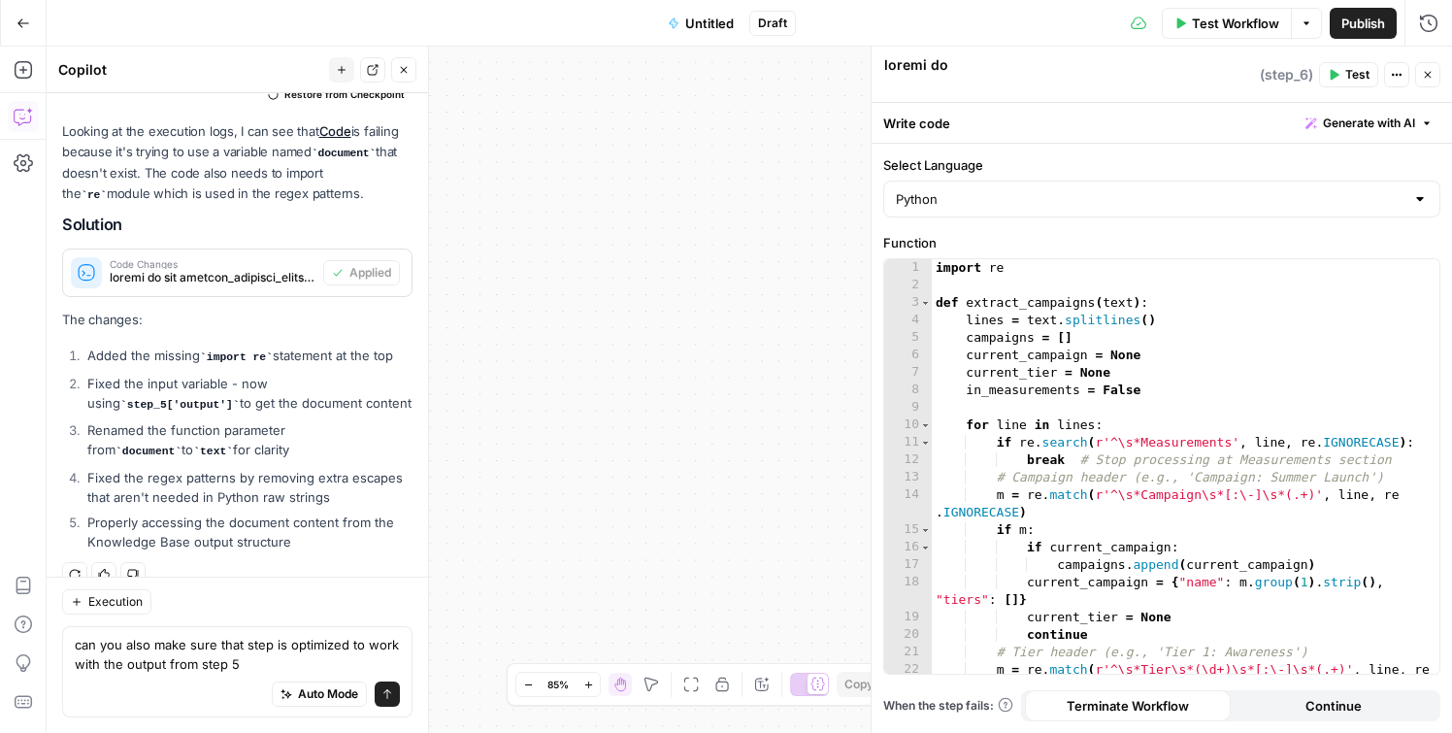
click at [1431, 81] on button "Close" at bounding box center [1427, 74] width 25 height 25
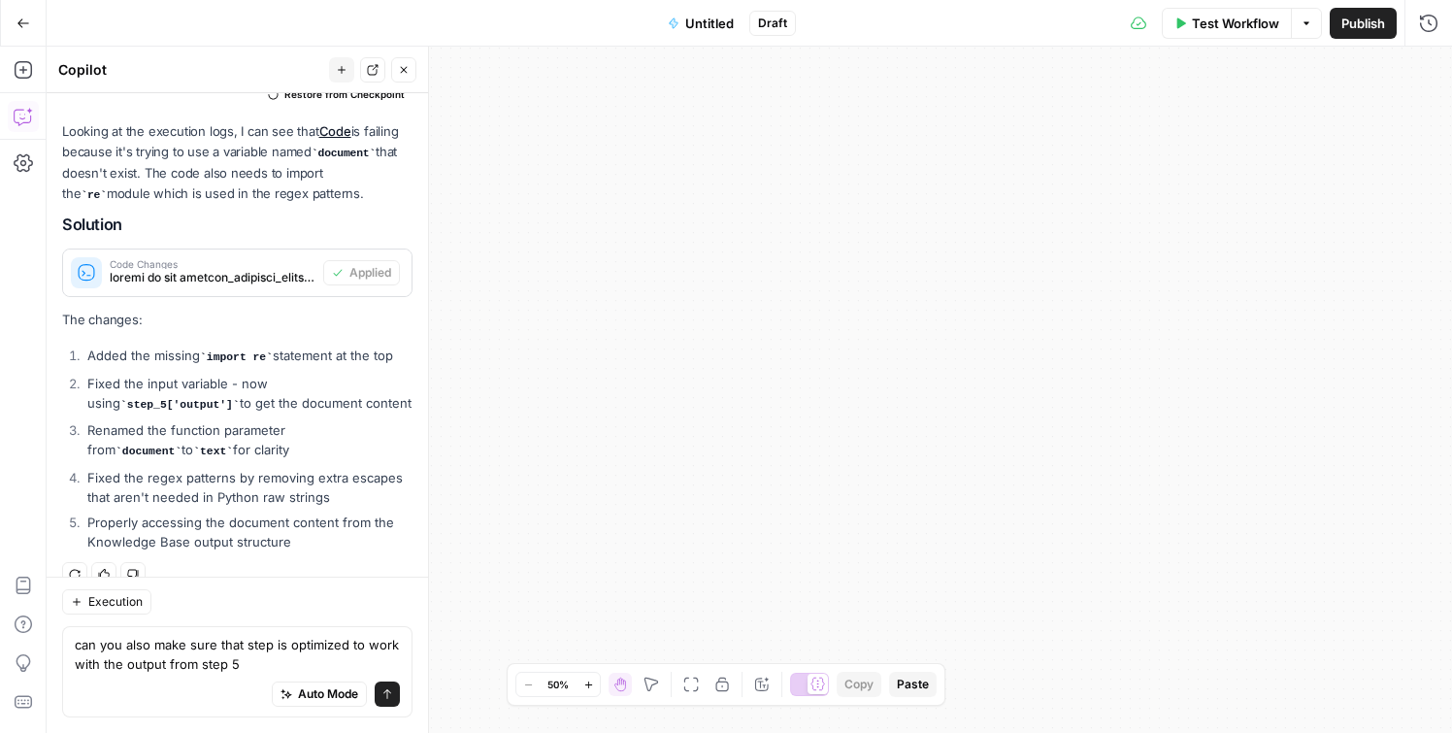
drag, startPoint x: 854, startPoint y: 410, endPoint x: 1145, endPoint y: 388, distance: 291.9
click at [1145, 388] on div "Workflow Set Inputs Inputs Get Knowledge Base File Get Knowledge Base File Step…" at bounding box center [749, 390] width 1405 height 686
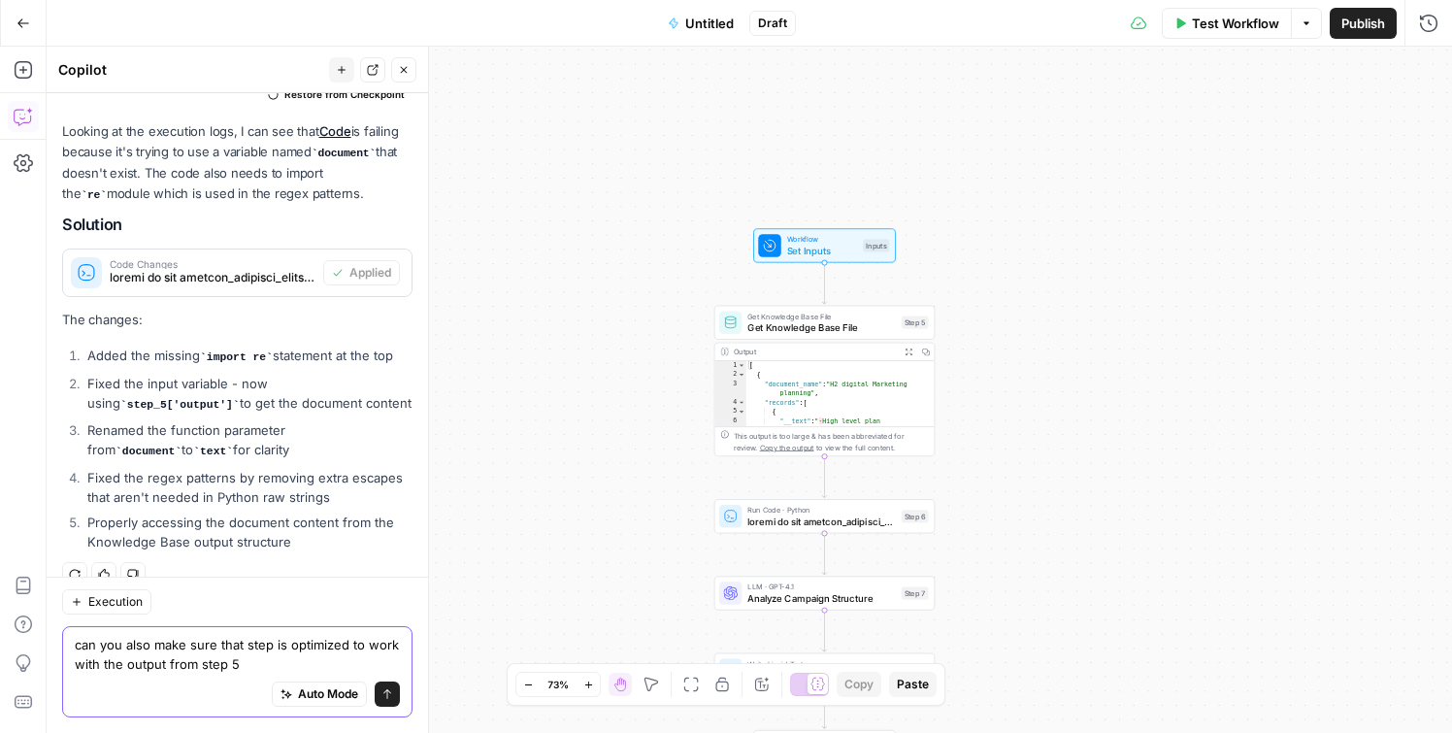
click at [393, 698] on button "Send" at bounding box center [387, 693] width 25 height 25
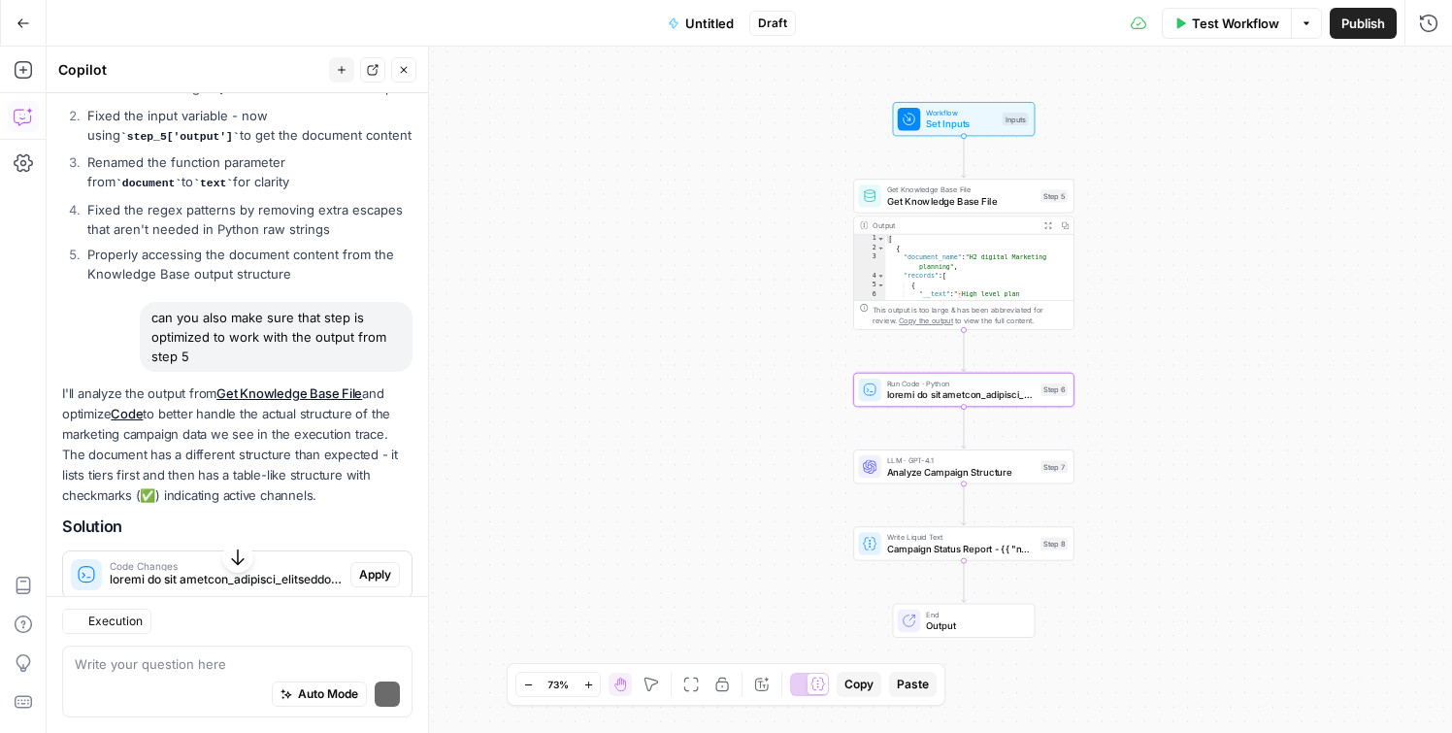
scroll to position [1000, 0]
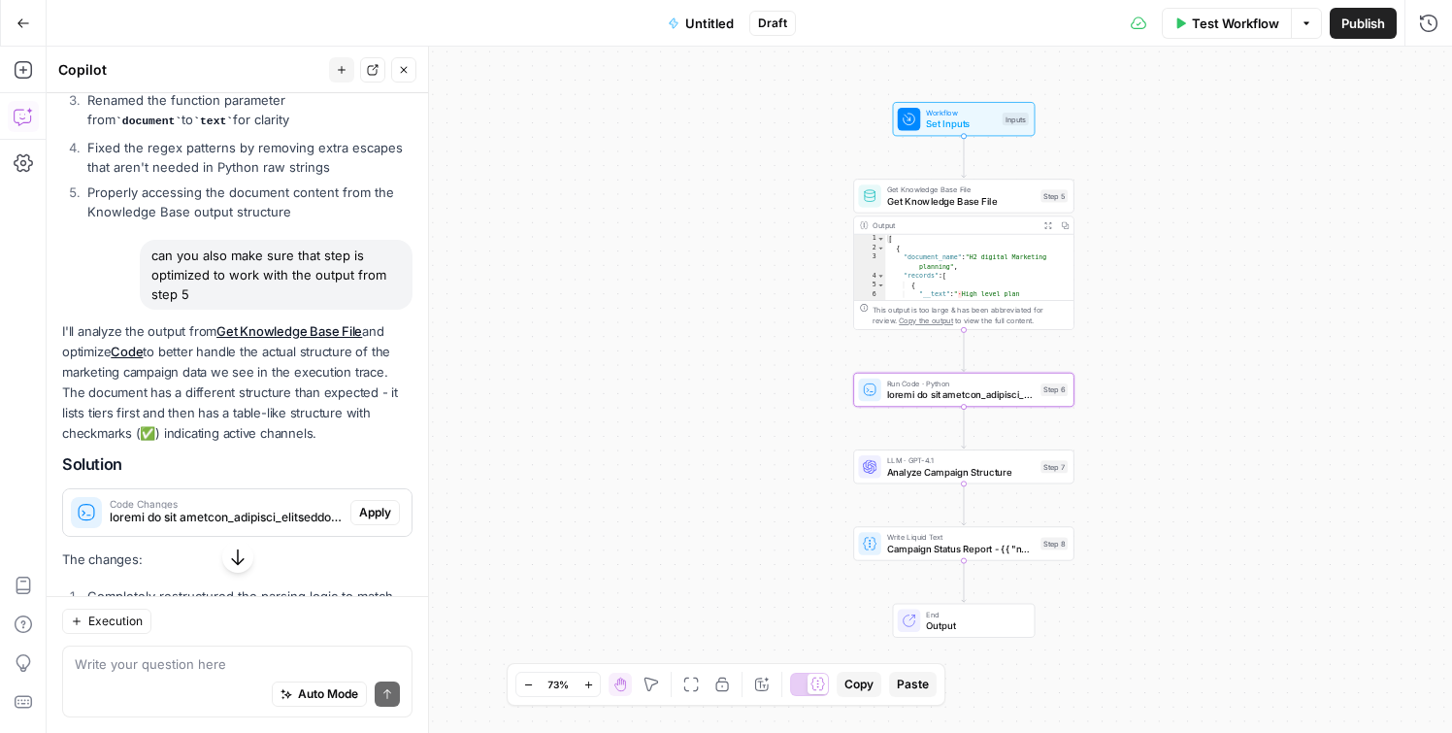
click at [374, 504] on span "Apply" at bounding box center [375, 512] width 32 height 17
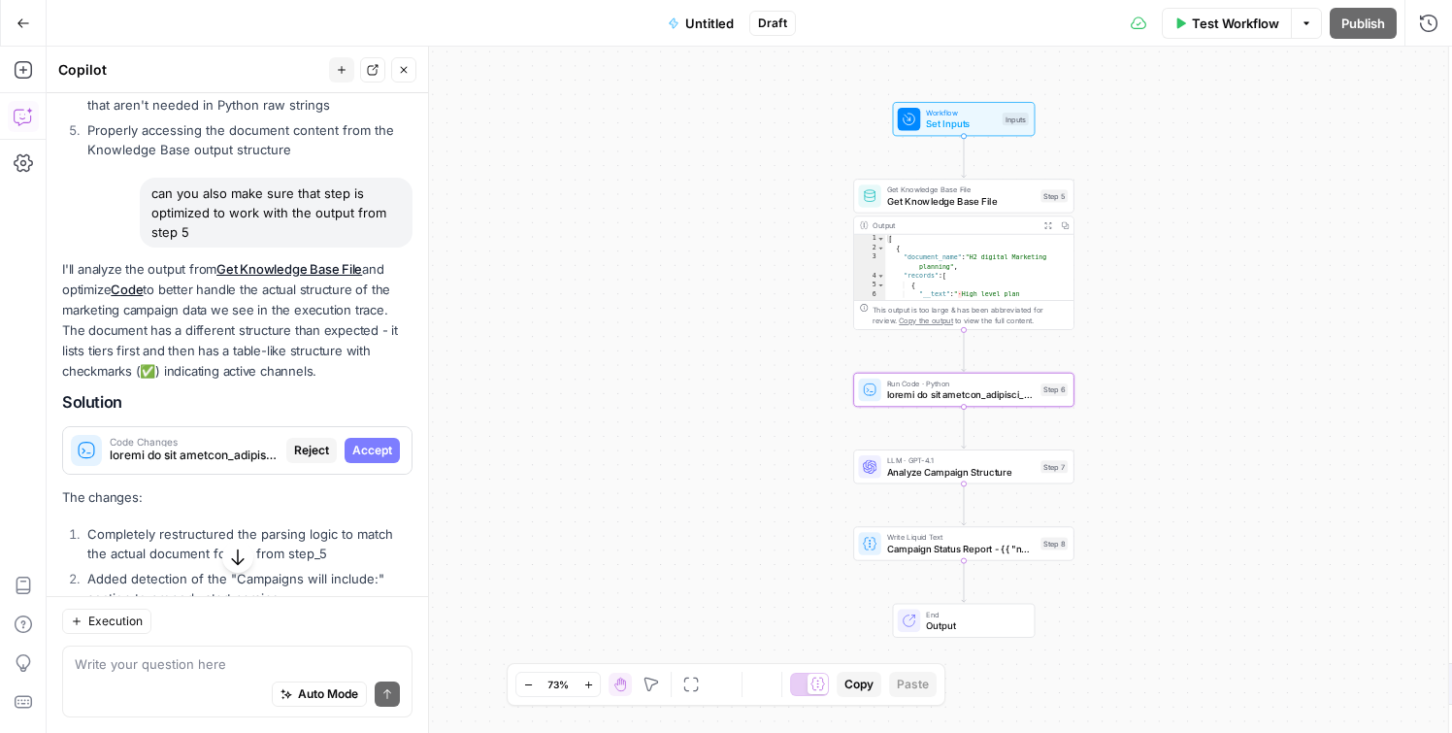
scroll to position [937, 0]
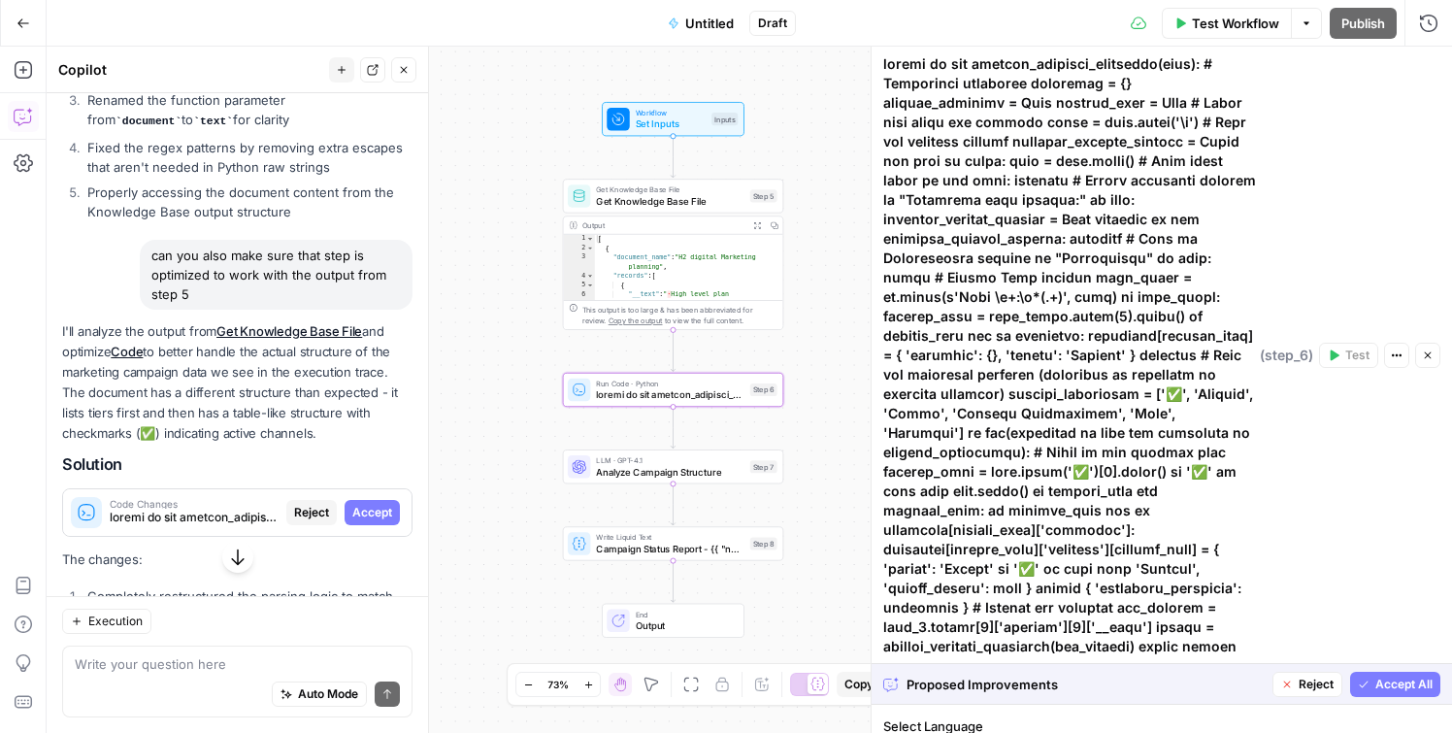
click at [379, 504] on span "Accept" at bounding box center [372, 512] width 40 height 17
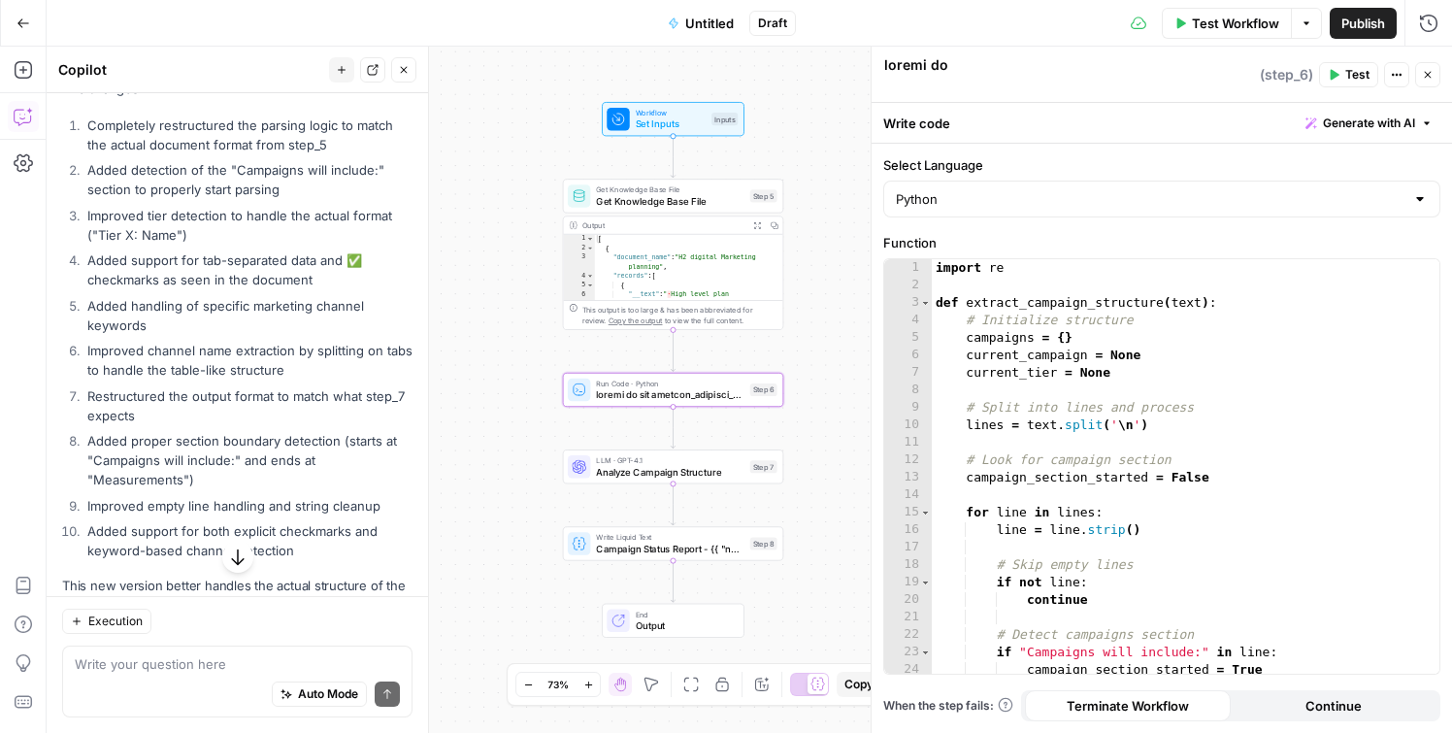
scroll to position [1582, 0]
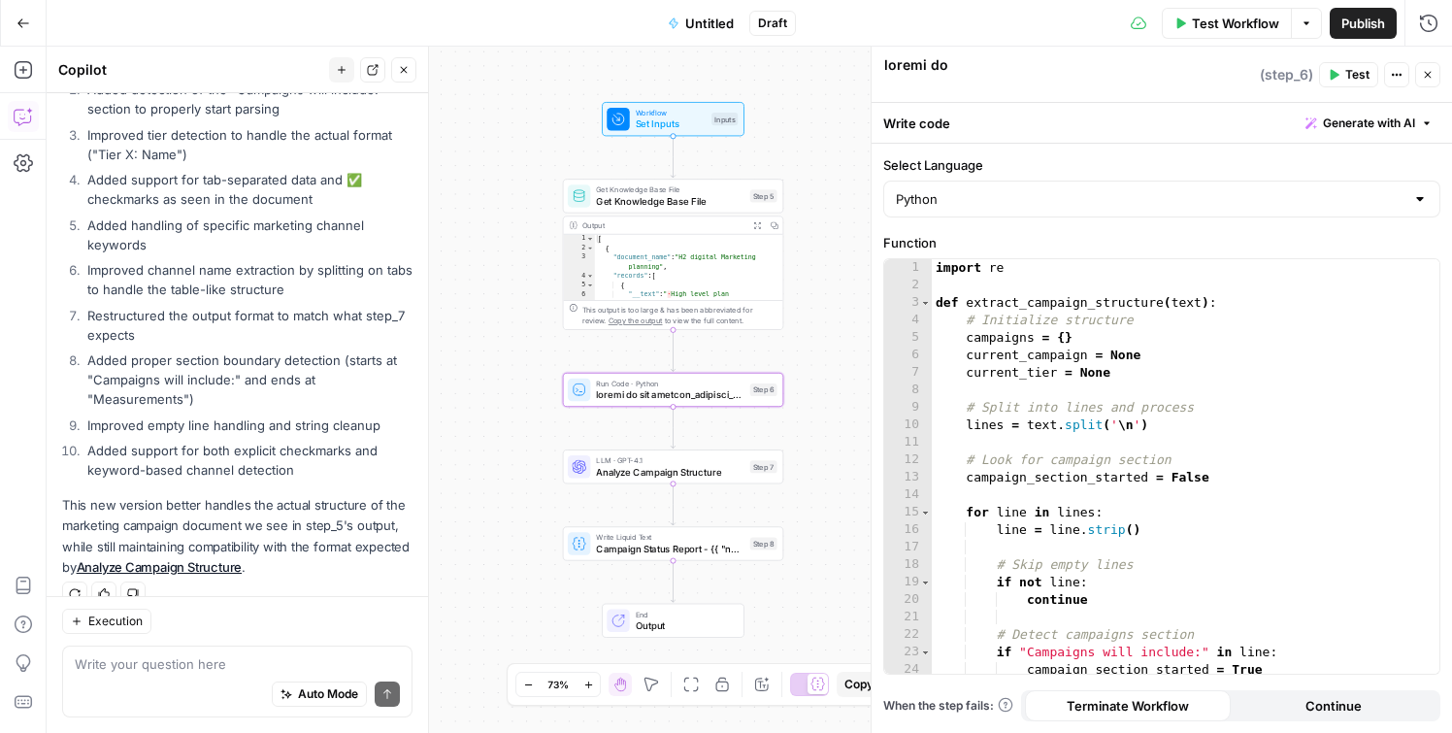
click at [1426, 76] on icon "button" at bounding box center [1428, 75] width 7 height 7
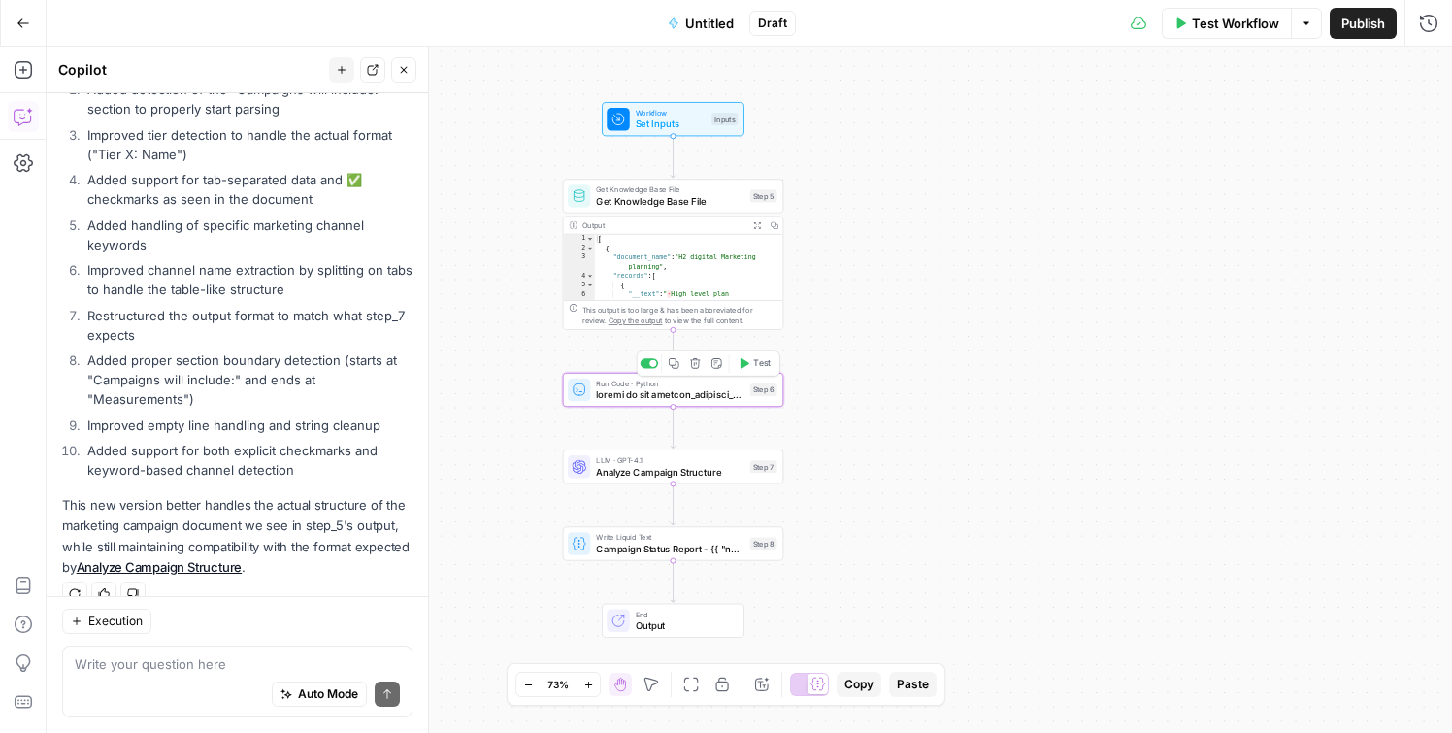
click at [749, 363] on button "Test" at bounding box center [754, 363] width 44 height 18
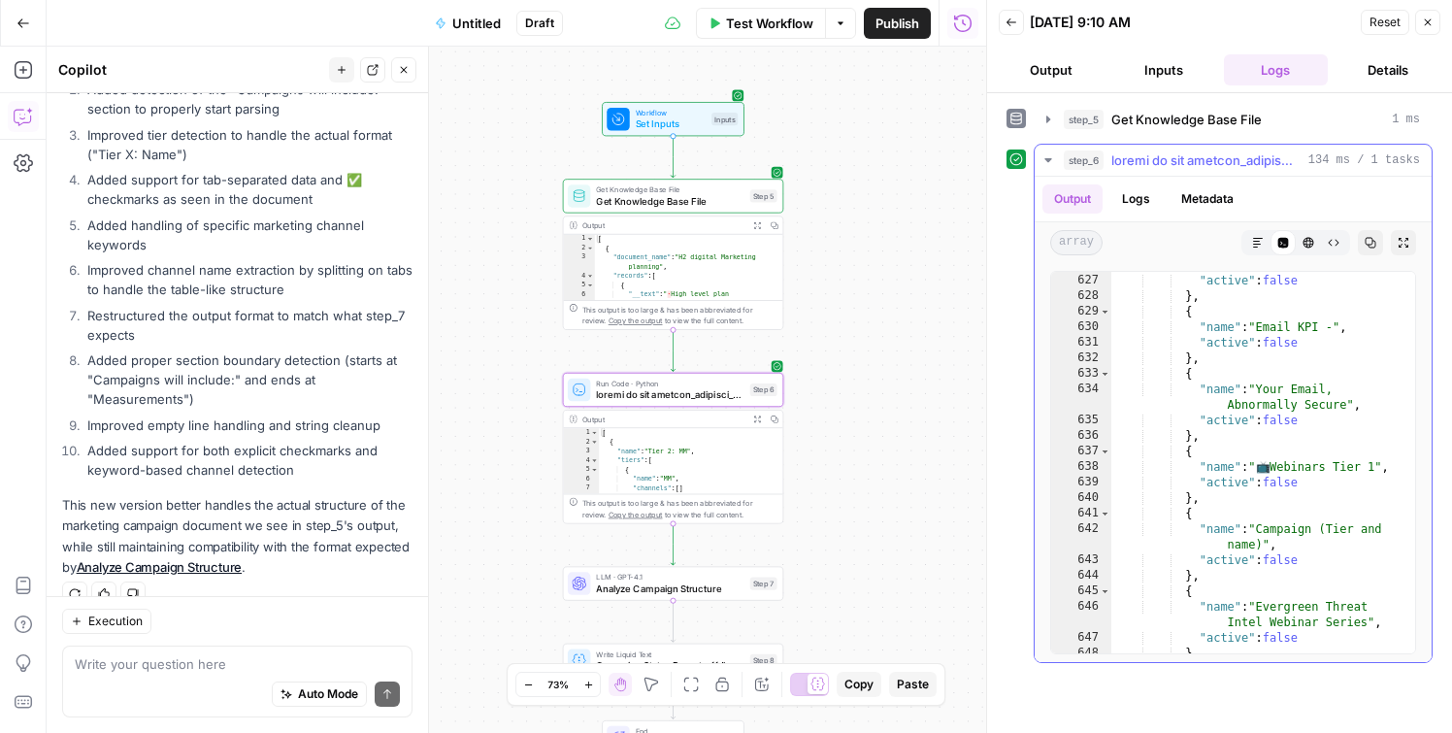
scroll to position [11350, 0]
click at [941, 415] on div "Workflow Set Inputs Inputs Get Knowledge Base File Get Knowledge Base File Step…" at bounding box center [516, 390] width 939 height 686
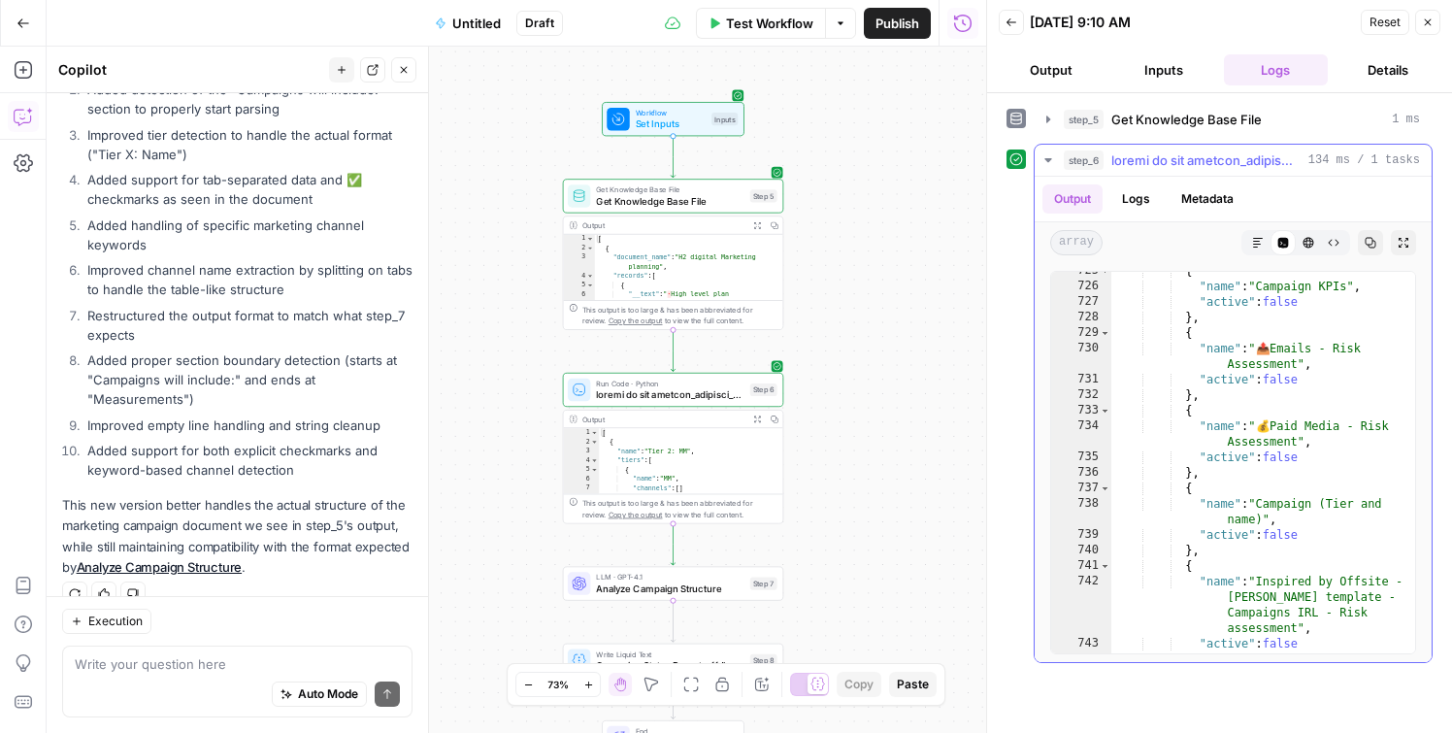
scroll to position [13451, 0]
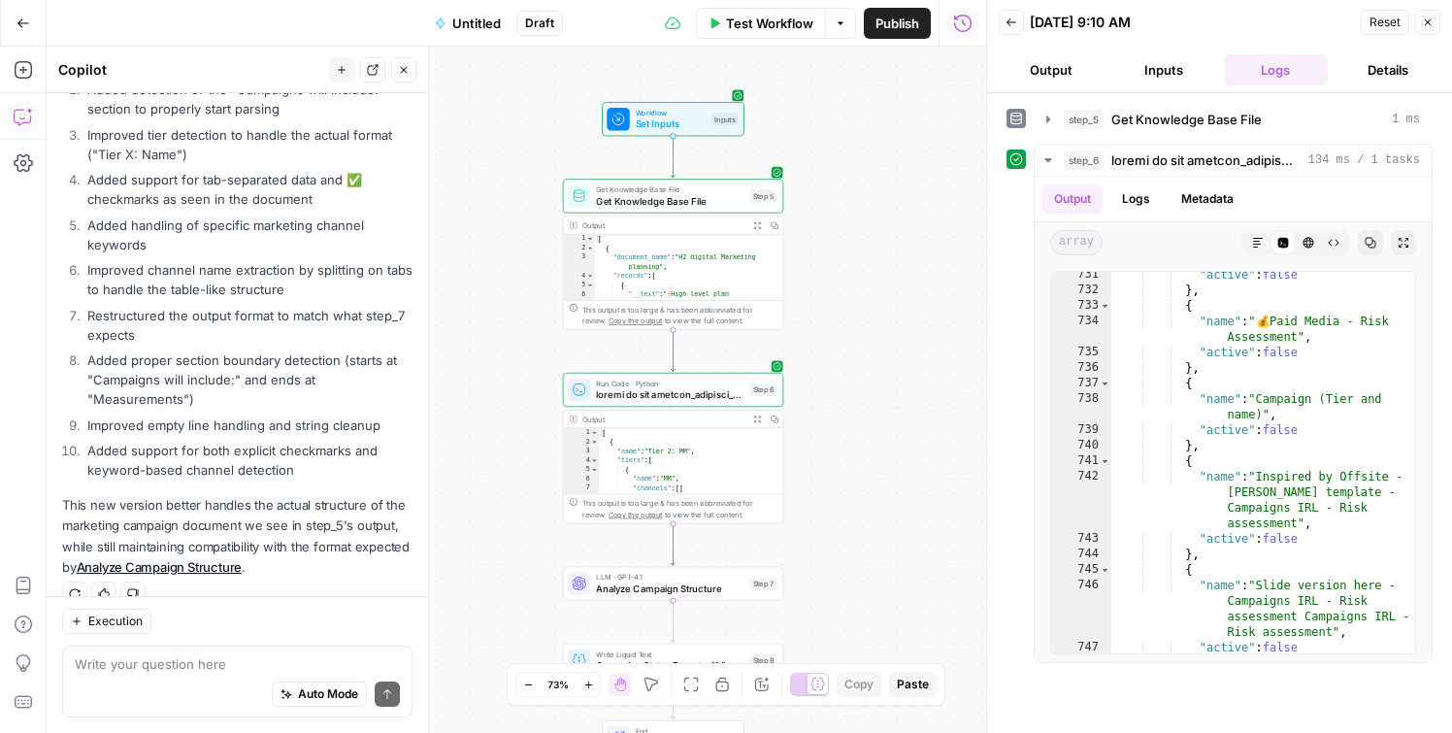
click at [1426, 26] on icon "button" at bounding box center [1428, 22] width 12 height 12
